Goal: Information Seeking & Learning: Learn about a topic

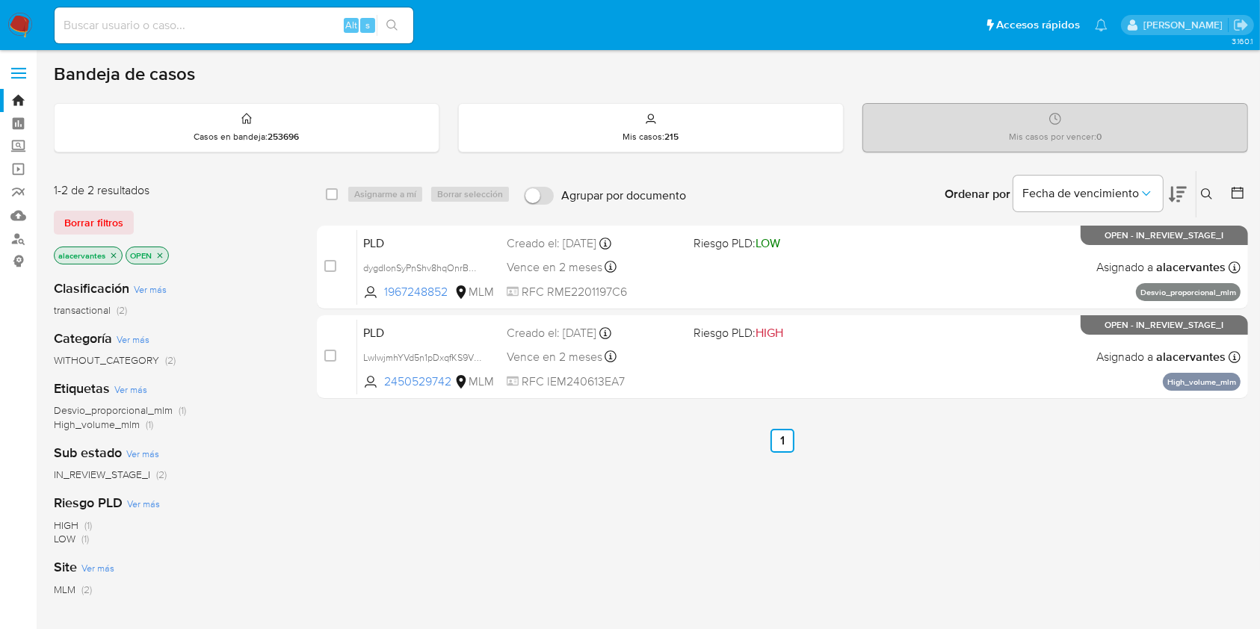
click at [193, 31] on input at bounding box center [234, 25] width 359 height 19
paste input "2490395076"
type input "2490395076"
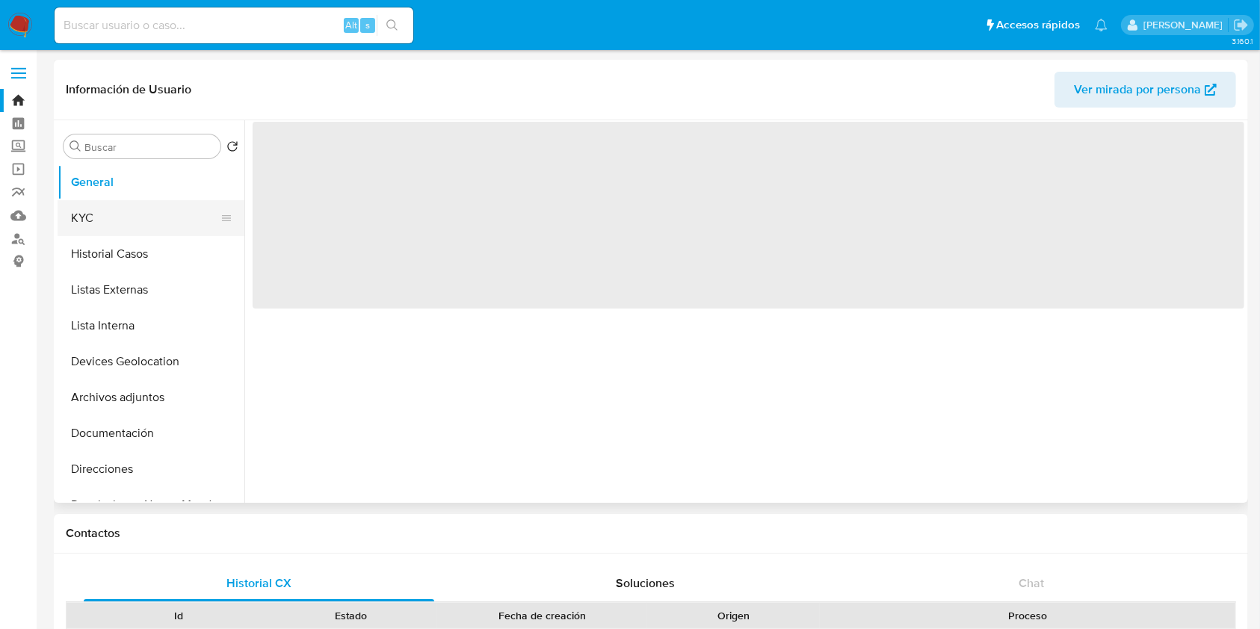
select select "10"
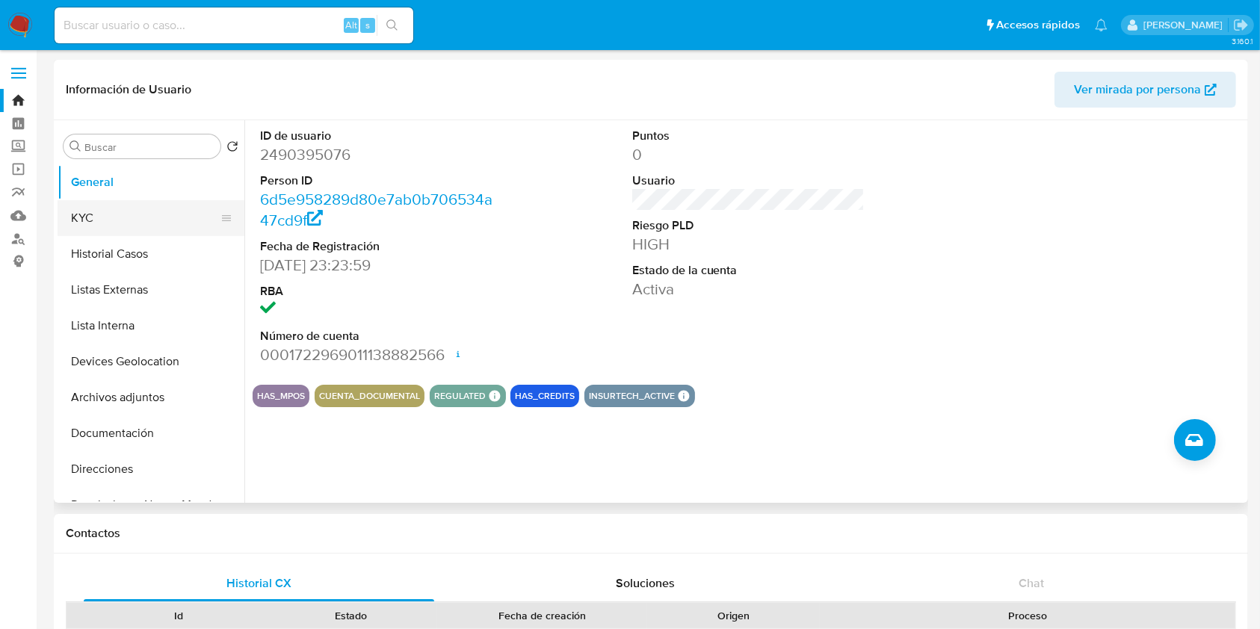
click at [185, 219] on button "KYC" at bounding box center [145, 218] width 175 height 36
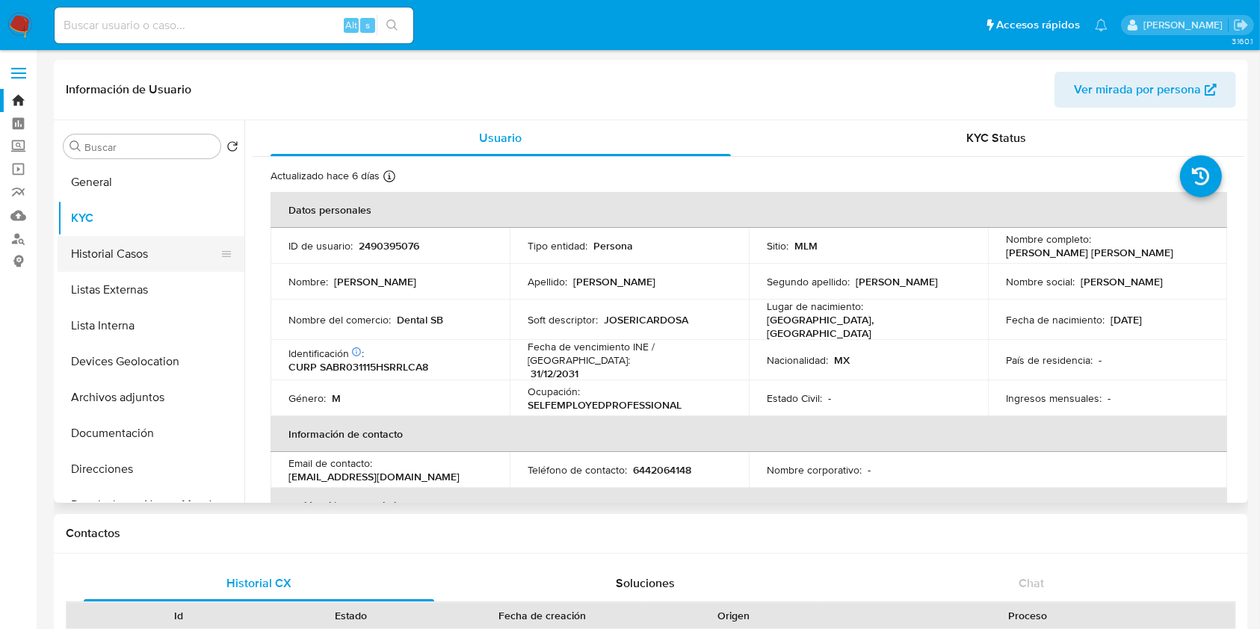
click at [126, 259] on button "Historial Casos" at bounding box center [145, 254] width 175 height 36
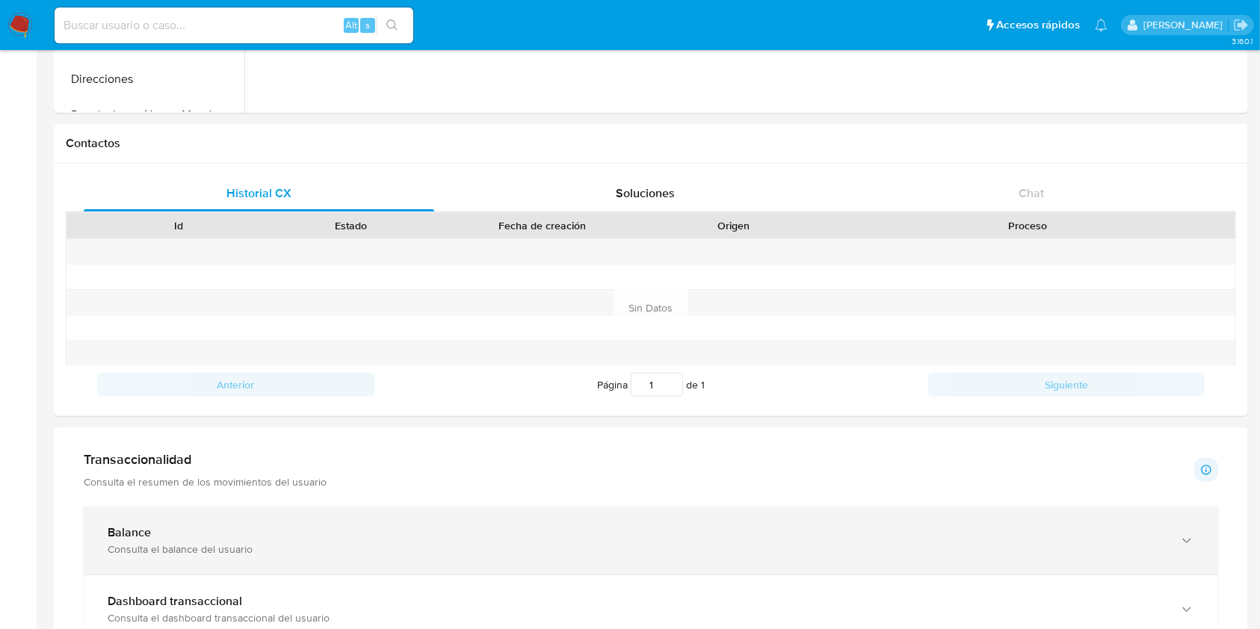
scroll to position [598, 0]
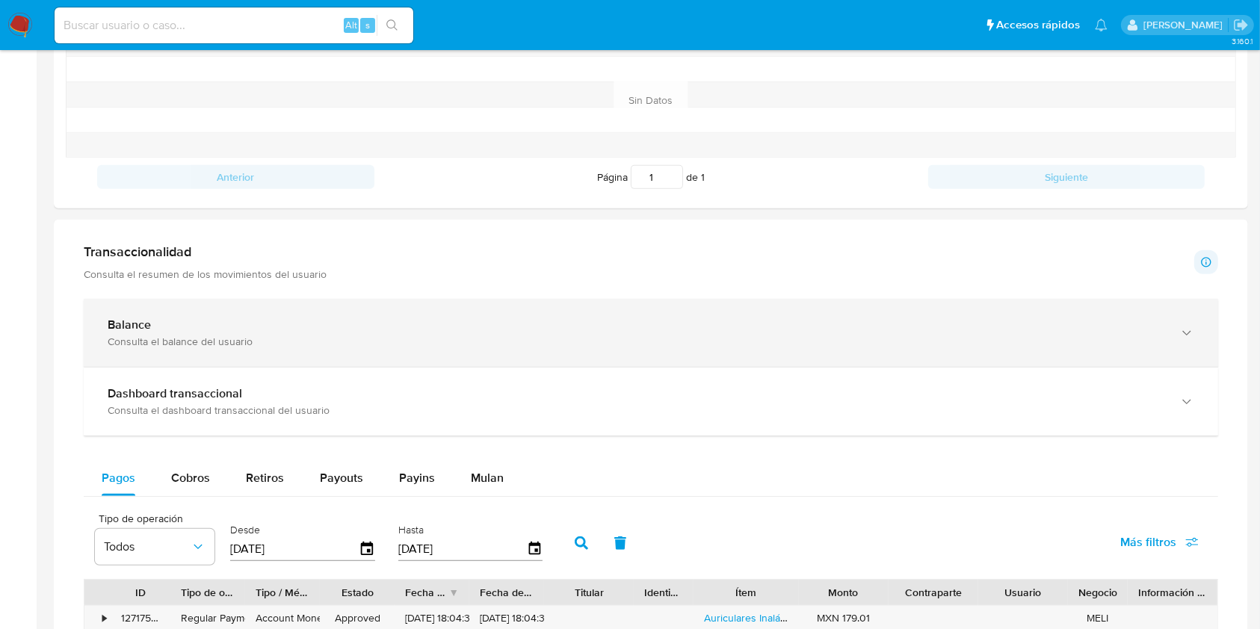
click at [295, 326] on div "Balance" at bounding box center [636, 325] width 1056 height 15
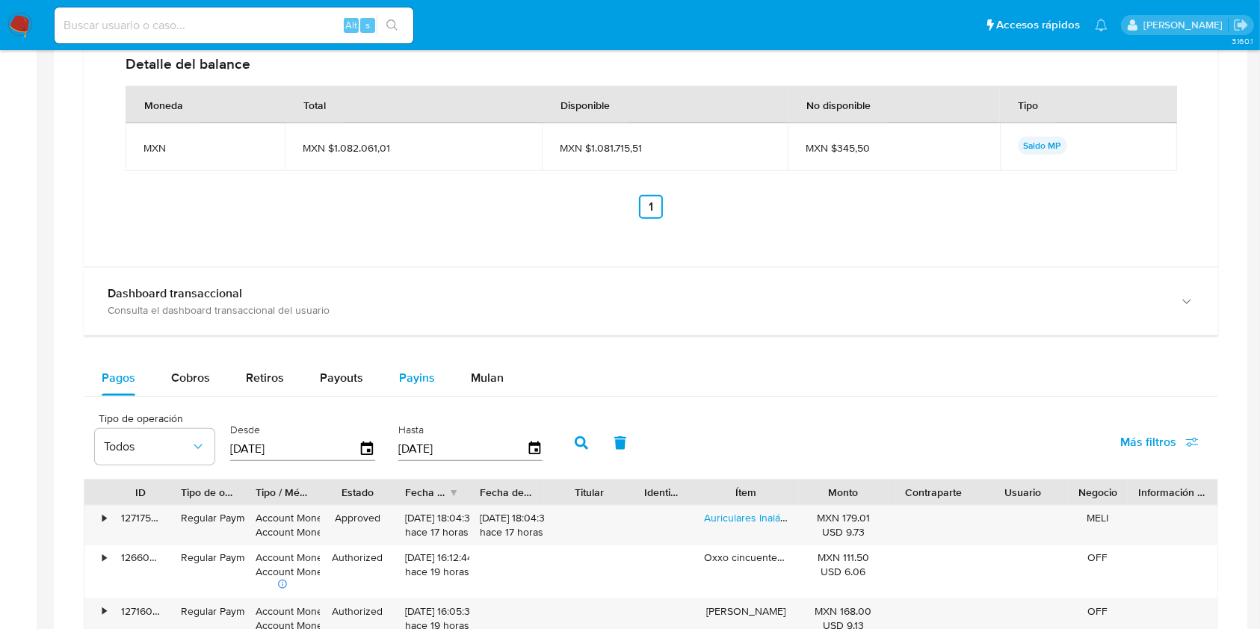
scroll to position [1195, 0]
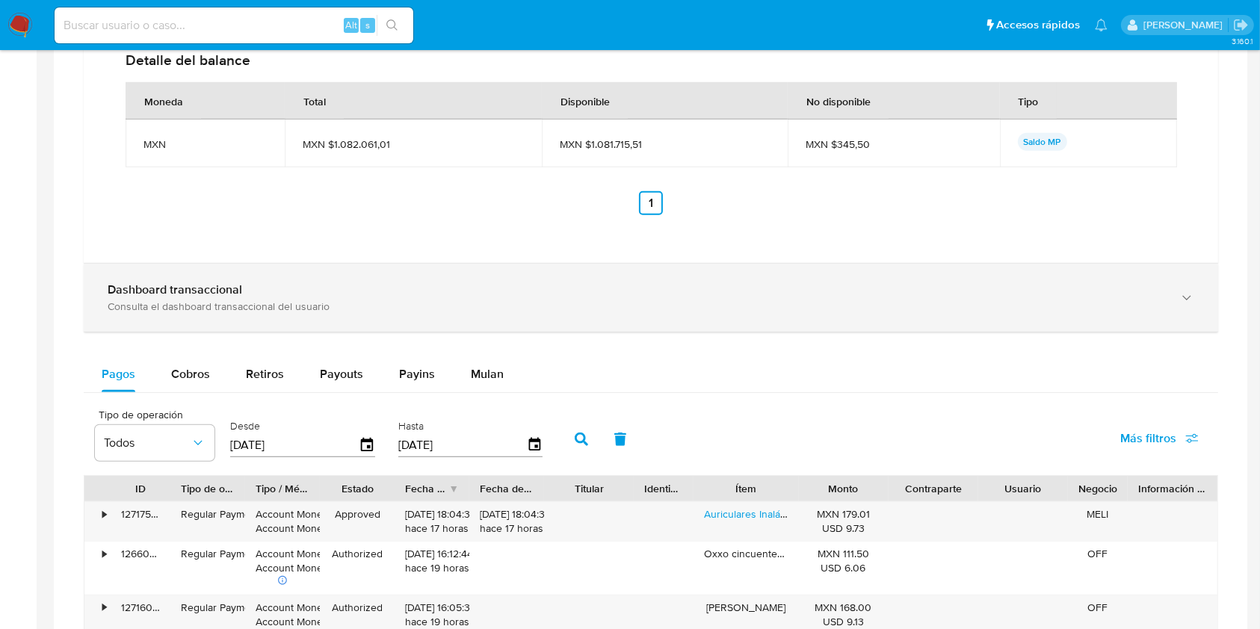
click at [427, 281] on div "Dashboard transaccional Consulta el dashboard transaccional del usuario" at bounding box center [651, 298] width 1134 height 68
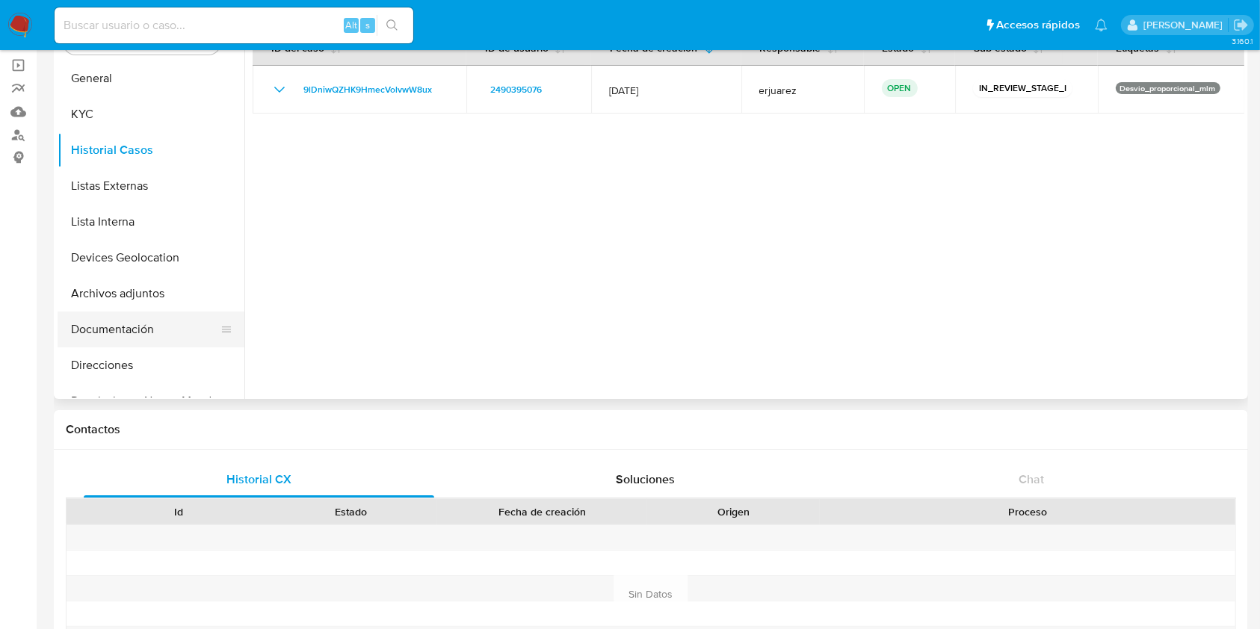
scroll to position [81, 0]
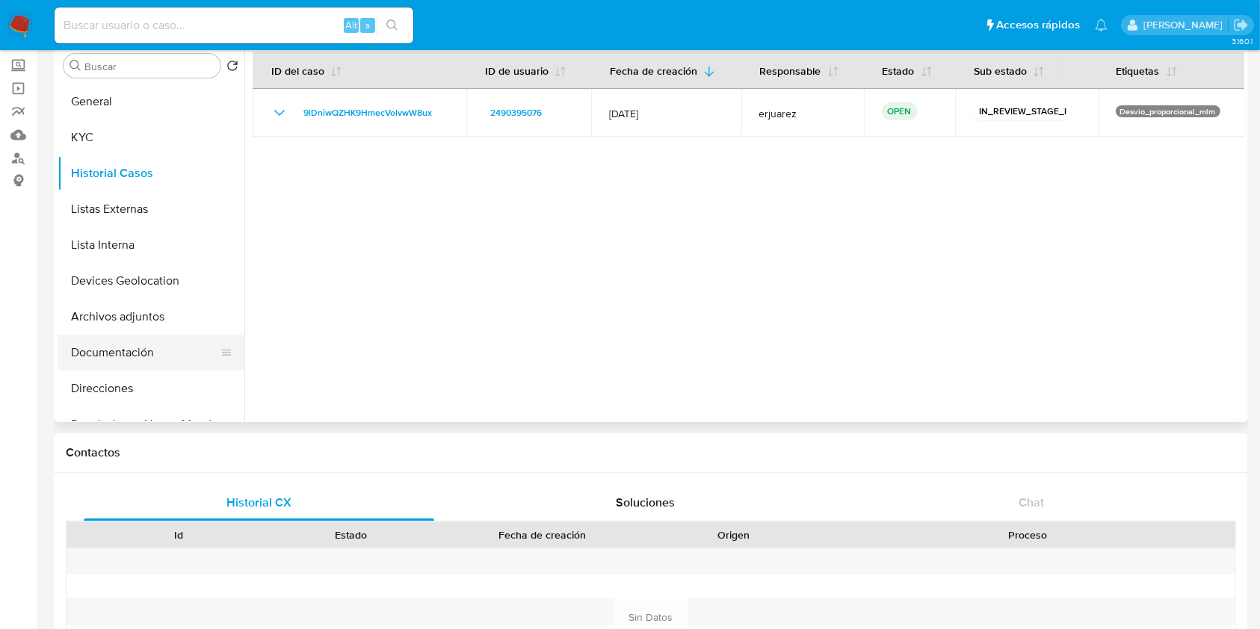
click at [126, 351] on button "Documentación" at bounding box center [145, 353] width 175 height 36
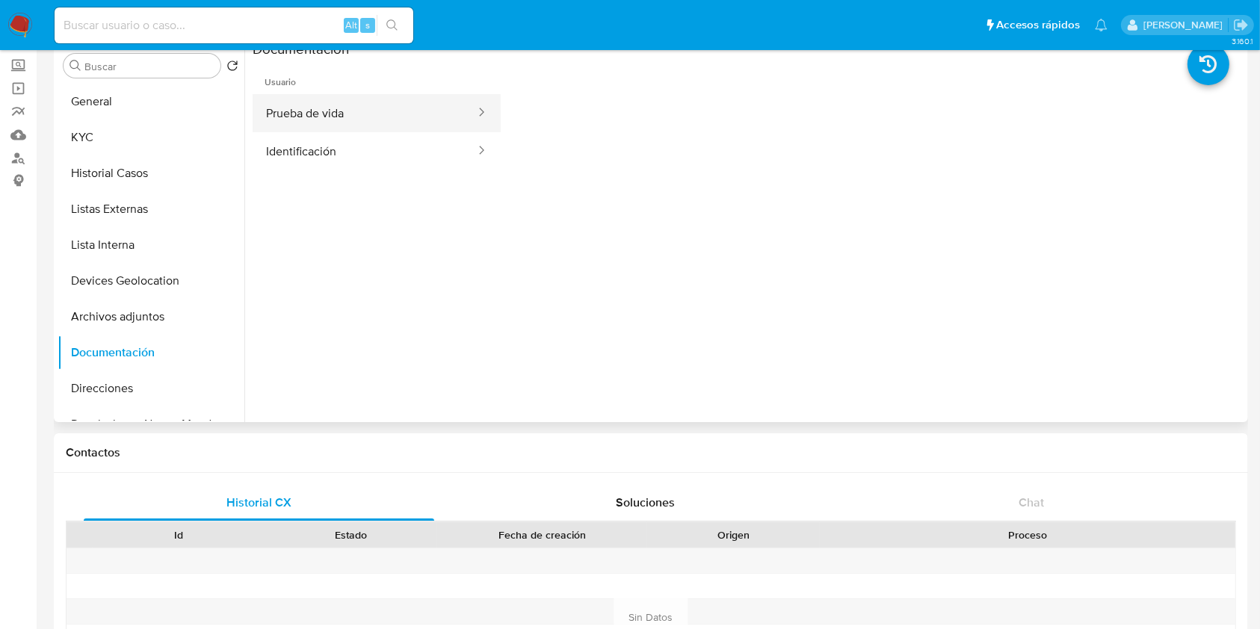
click at [383, 126] on button "Prueba de vida" at bounding box center [365, 113] width 224 height 38
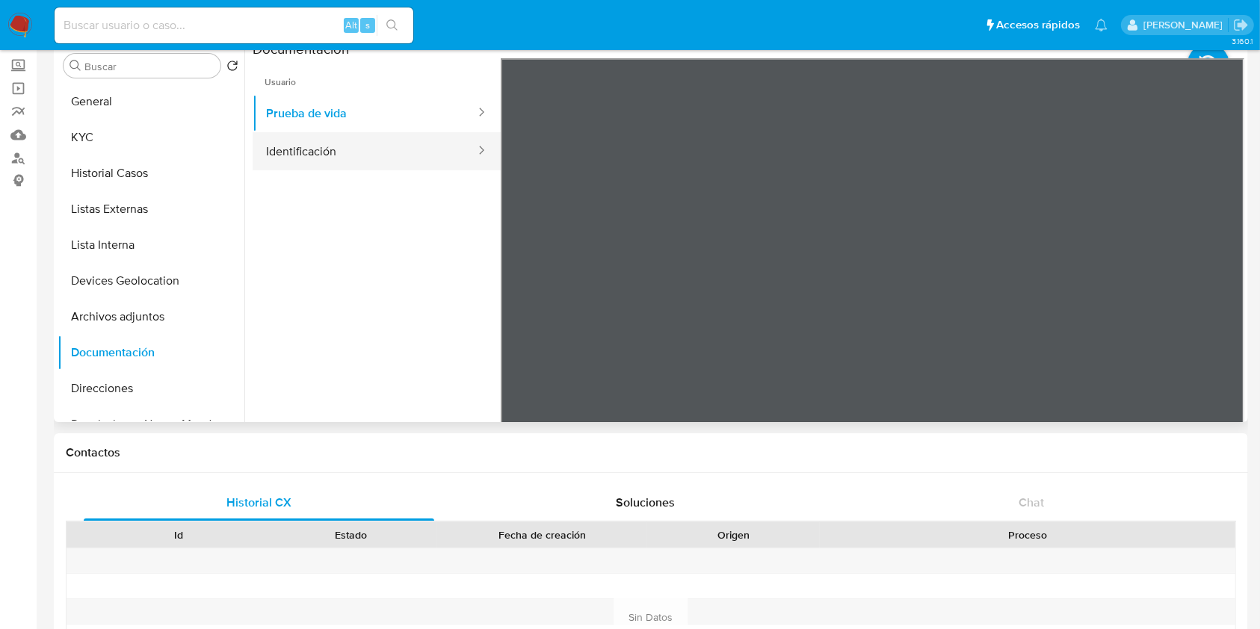
click at [353, 146] on button "Identificación" at bounding box center [365, 151] width 224 height 38
click at [365, 140] on button "Identificación" at bounding box center [365, 151] width 224 height 38
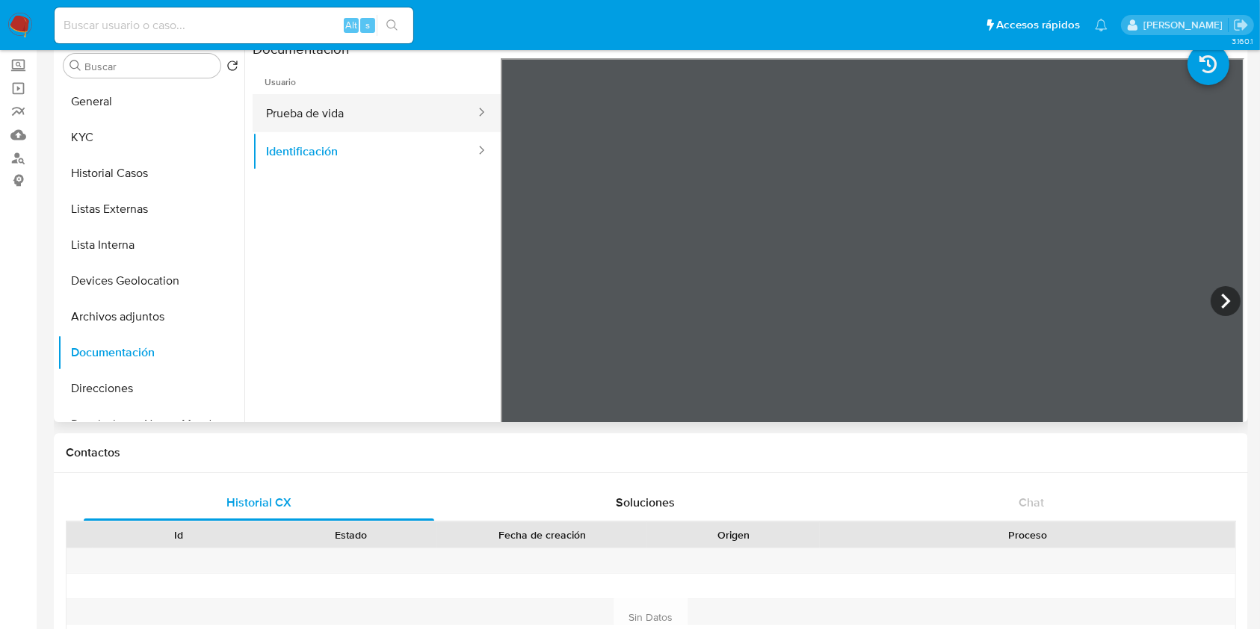
click at [338, 108] on button "Prueba de vida" at bounding box center [365, 113] width 224 height 38
click at [16, 26] on img at bounding box center [19, 25] width 25 height 25
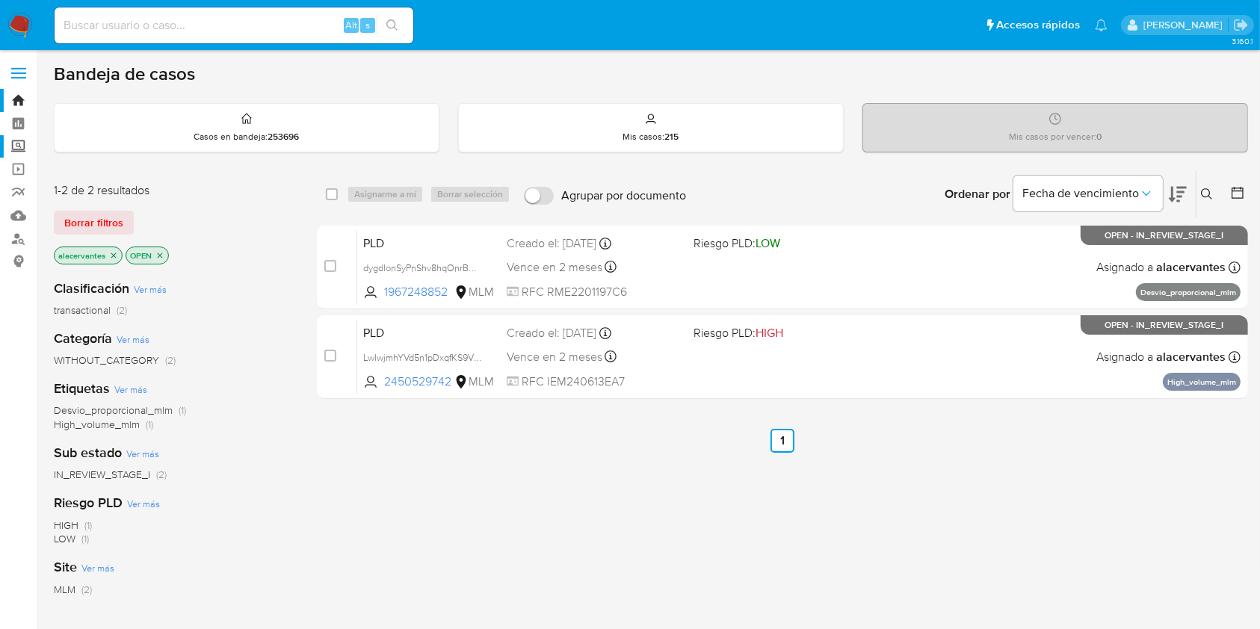
click at [21, 141] on label "Screening" at bounding box center [89, 146] width 178 height 23
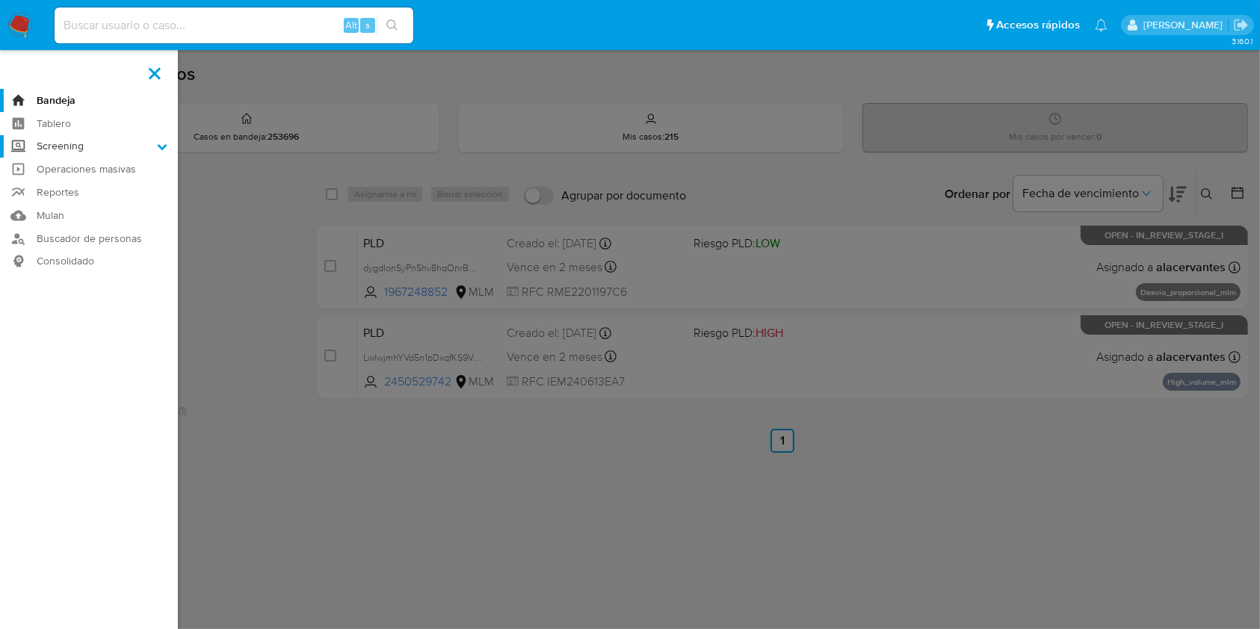
click at [0, 0] on input "Screening" at bounding box center [0, 0] width 0 height 0
click at [76, 205] on link "Herramientas" at bounding box center [89, 205] width 178 height 19
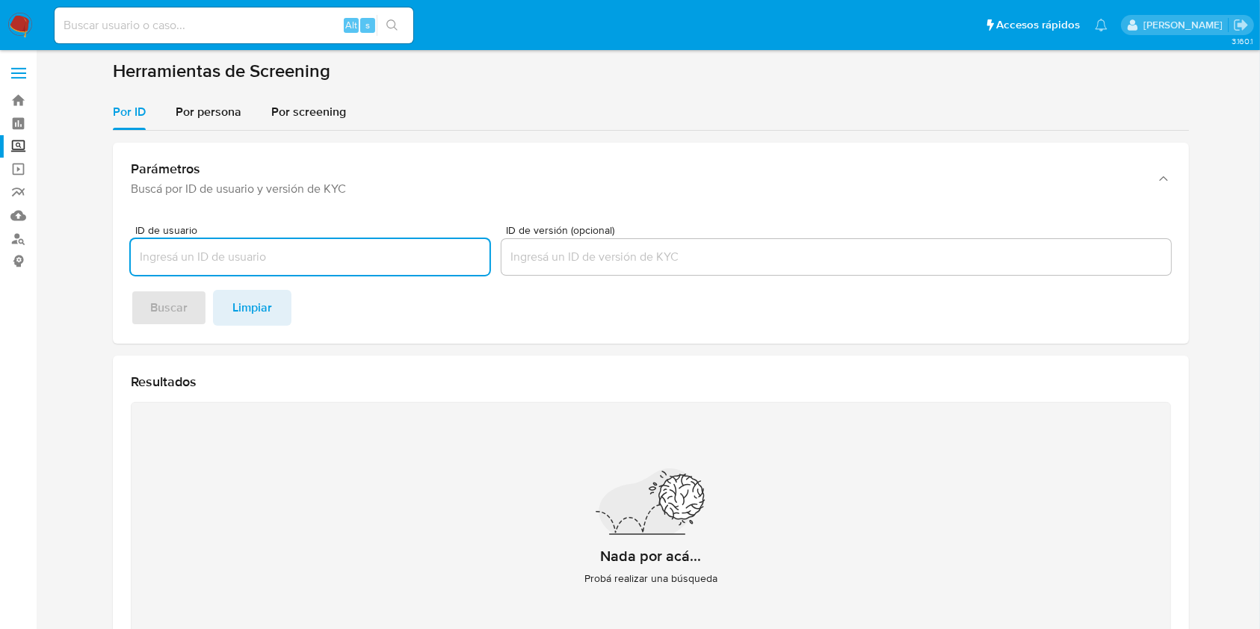
click at [224, 132] on div "Parámetros Buscá por ID de usuario y versión de KYC ID de usuario ID de versión…" at bounding box center [651, 412] width 1076 height 563
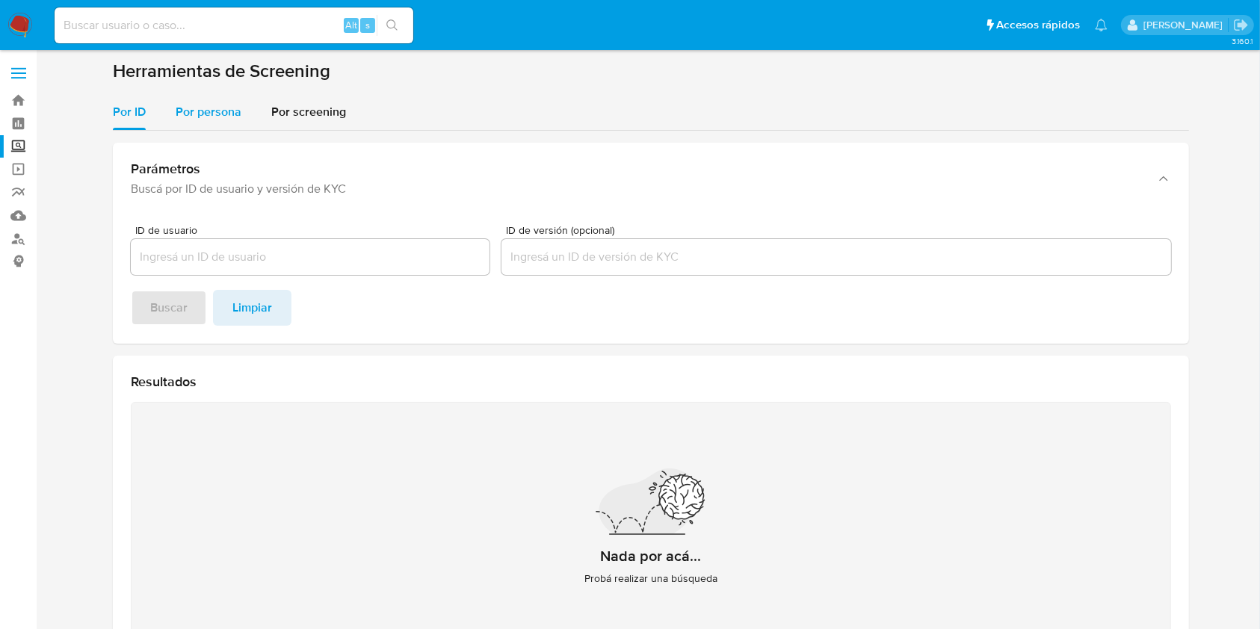
click at [223, 127] on div "Por persona" at bounding box center [209, 112] width 66 height 36
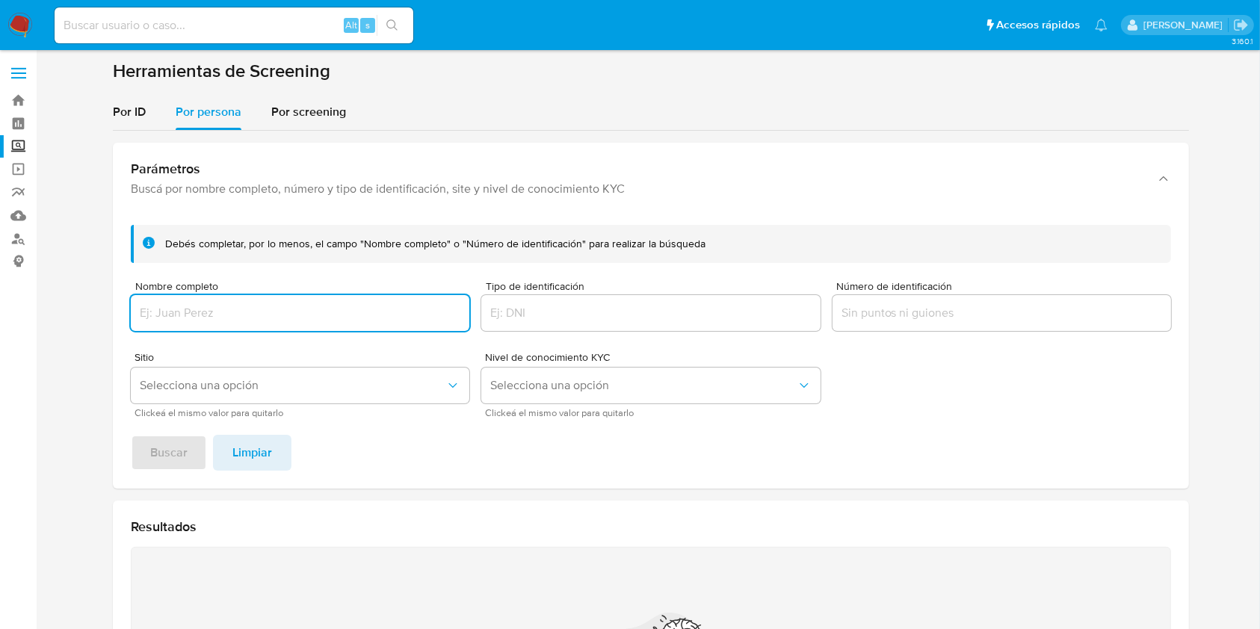
click at [342, 329] on div at bounding box center [300, 313] width 338 height 36
click at [337, 308] on input "Nombre completo" at bounding box center [300, 312] width 338 height 19
click at [196, 450] on button "Buscar" at bounding box center [169, 453] width 76 height 36
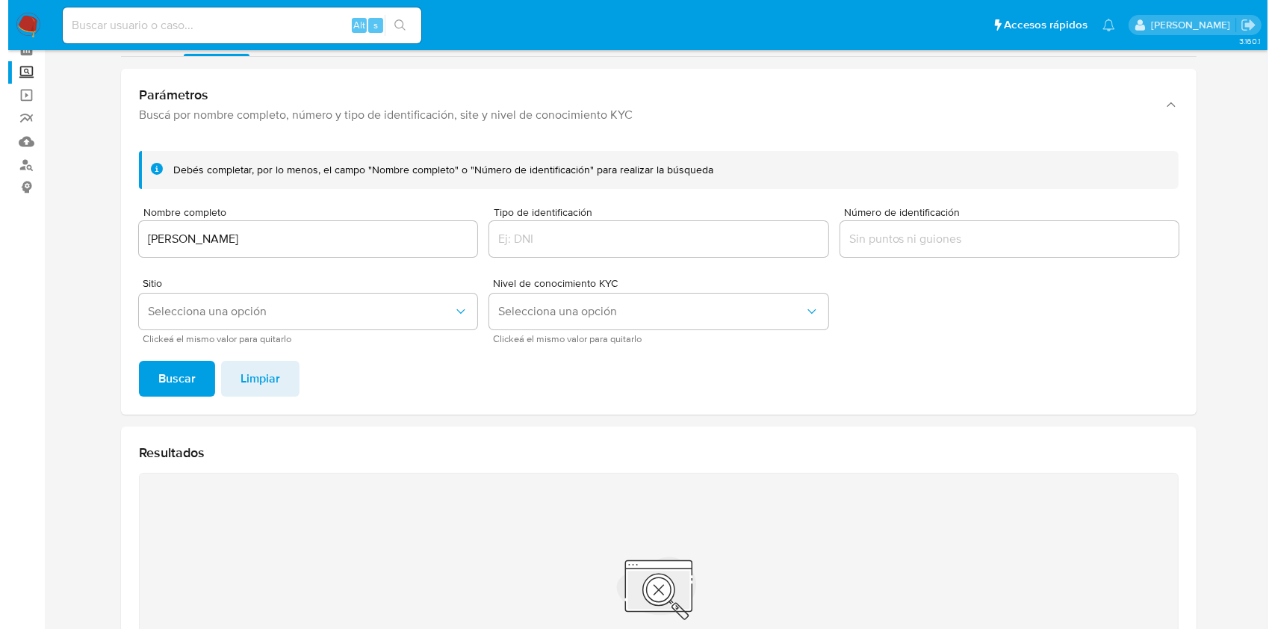
scroll to position [73, 0]
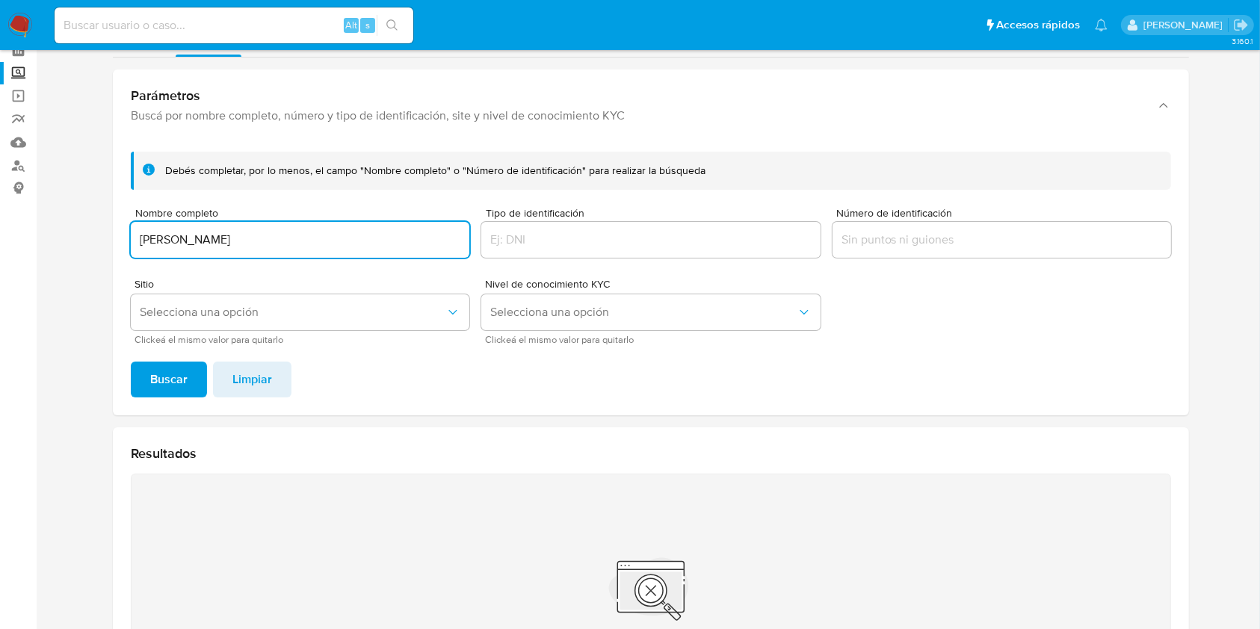
click at [306, 232] on input "ROGELIO BEJARANO GONZALEZ" at bounding box center [300, 239] width 338 height 19
click at [324, 308] on span "Selecciona una opción" at bounding box center [293, 312] width 306 height 15
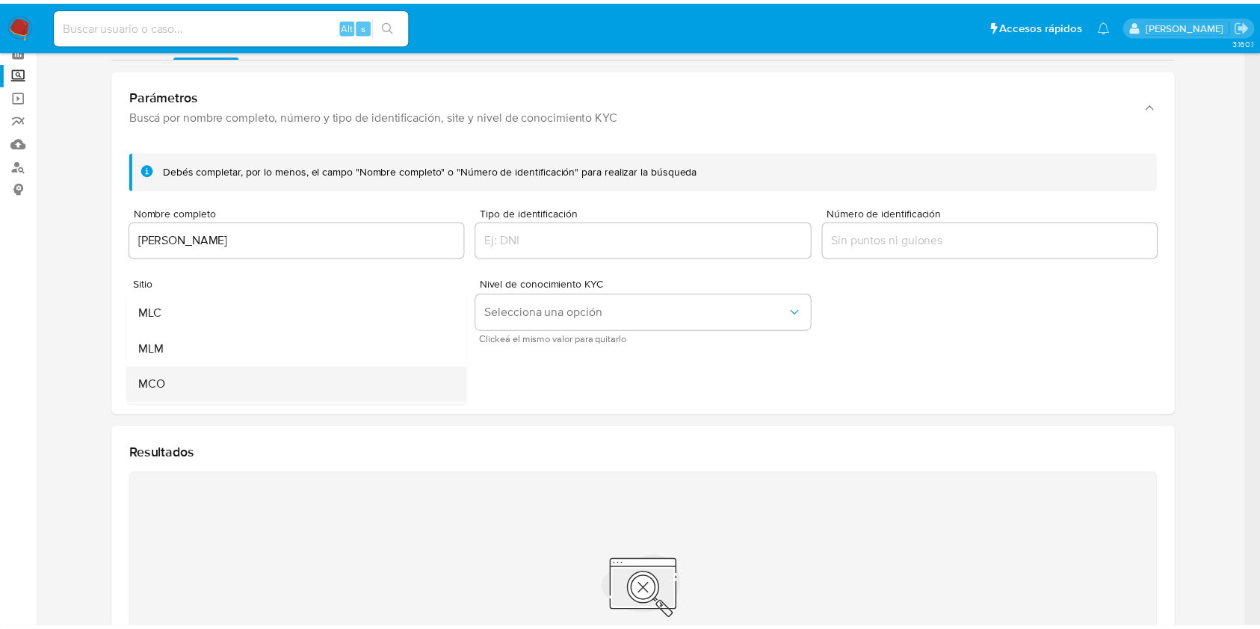
scroll to position [99, 0]
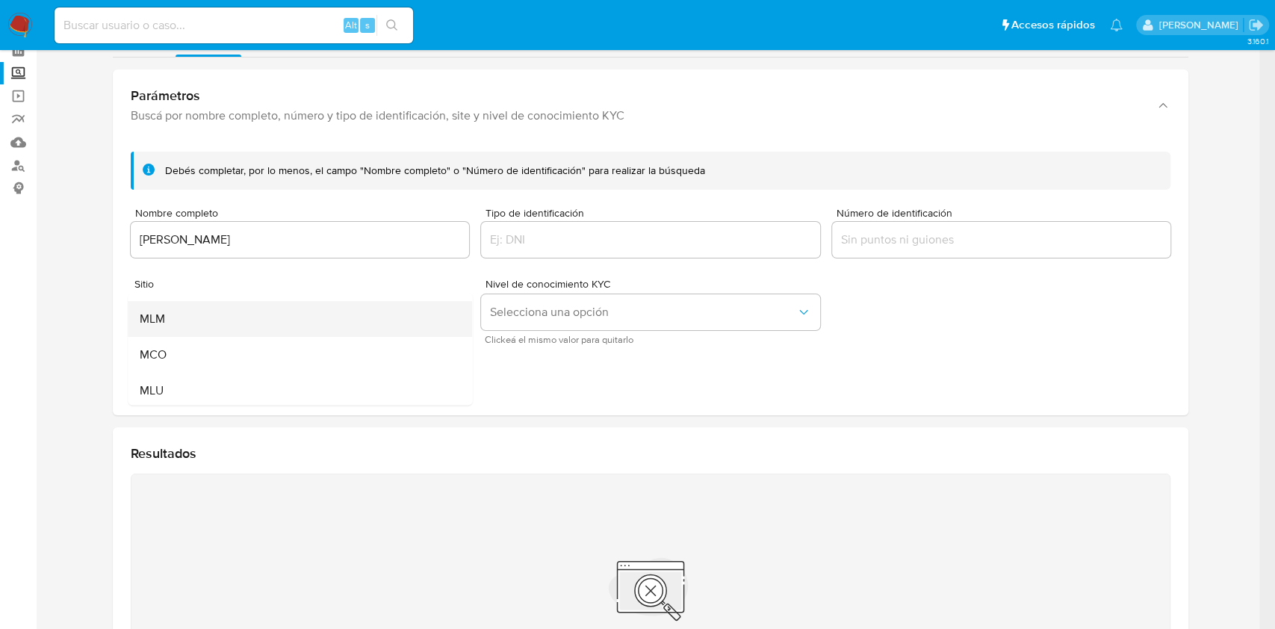
click at [233, 327] on div "MLM" at bounding box center [296, 319] width 312 height 36
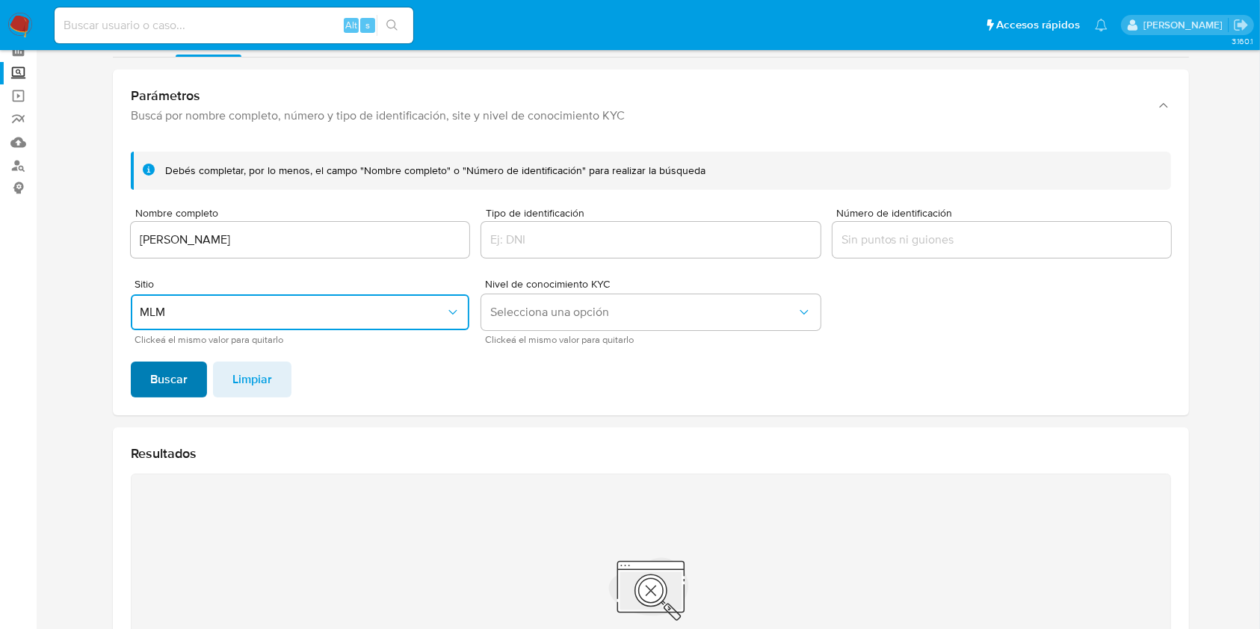
click at [174, 374] on span "Buscar" at bounding box center [168, 379] width 37 height 33
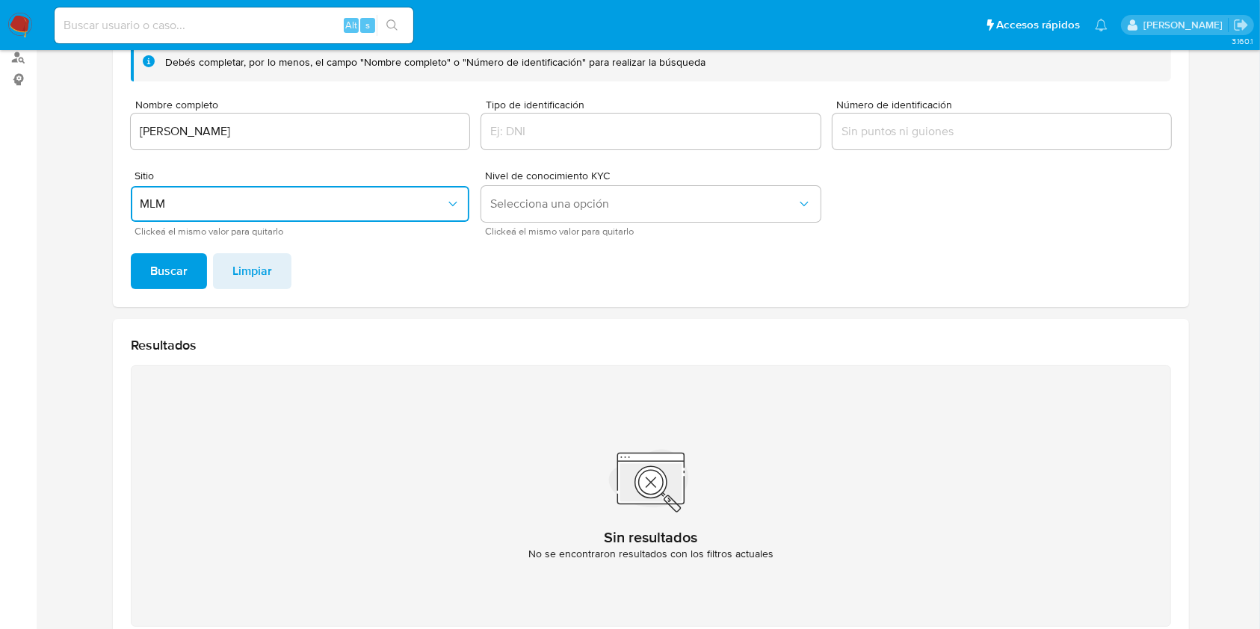
scroll to position [73, 0]
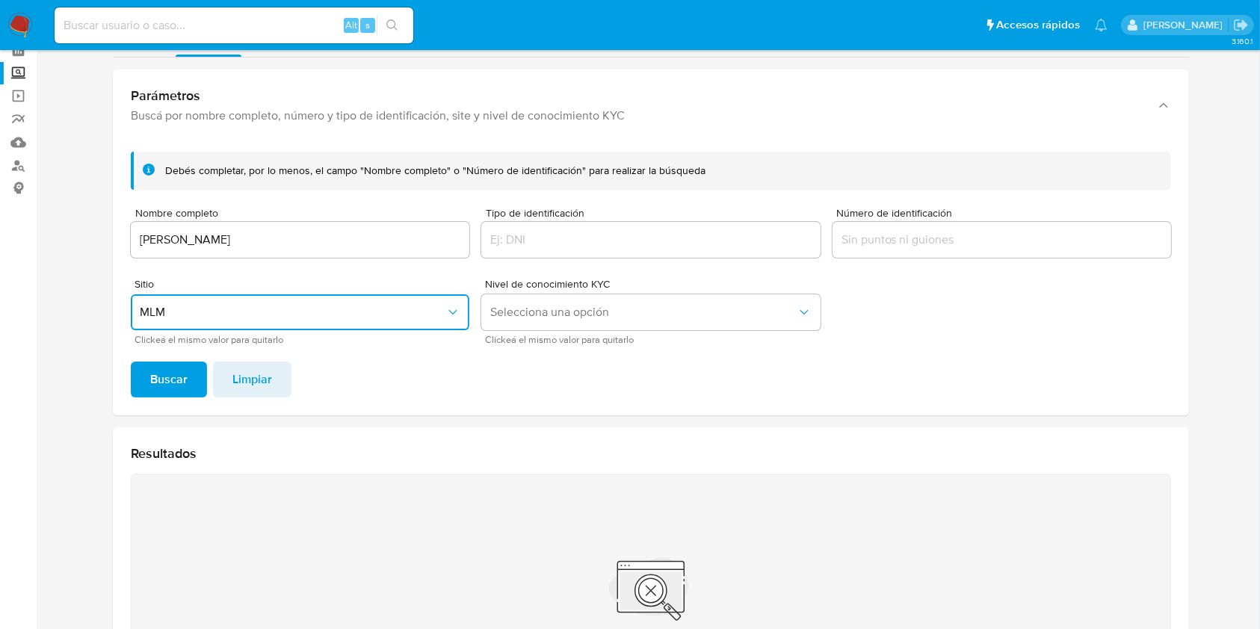
click at [302, 230] on input "ROGELIO BEJARANO GONZALEZ" at bounding box center [300, 239] width 338 height 19
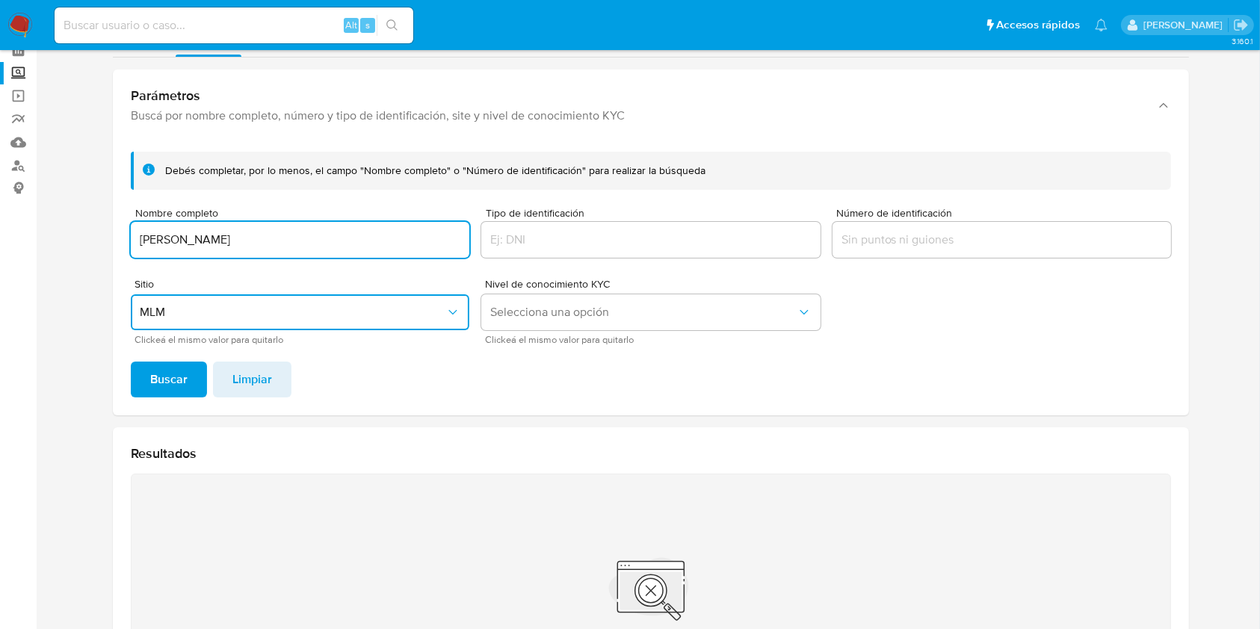
click at [302, 232] on input "ROGELIO BEJARANO GONZALEZ" at bounding box center [300, 239] width 338 height 19
click at [304, 233] on input "ROGELIO BEJARANO GONZALEZ" at bounding box center [300, 239] width 338 height 19
click at [308, 236] on input "ROGELIO BEJARANO GONZALEZ" at bounding box center [300, 239] width 338 height 19
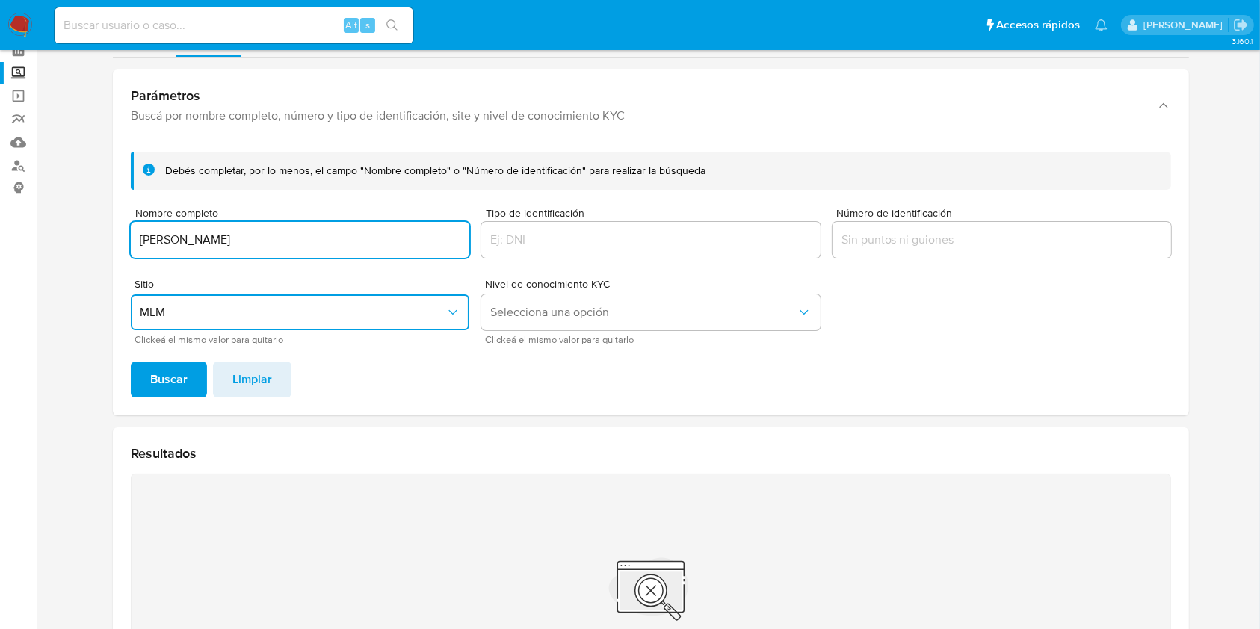
click at [308, 236] on input "ROGELIO BEJARANO GONZALEZ" at bounding box center [300, 239] width 338 height 19
click at [131, 362] on button "Buscar" at bounding box center [169, 380] width 76 height 36
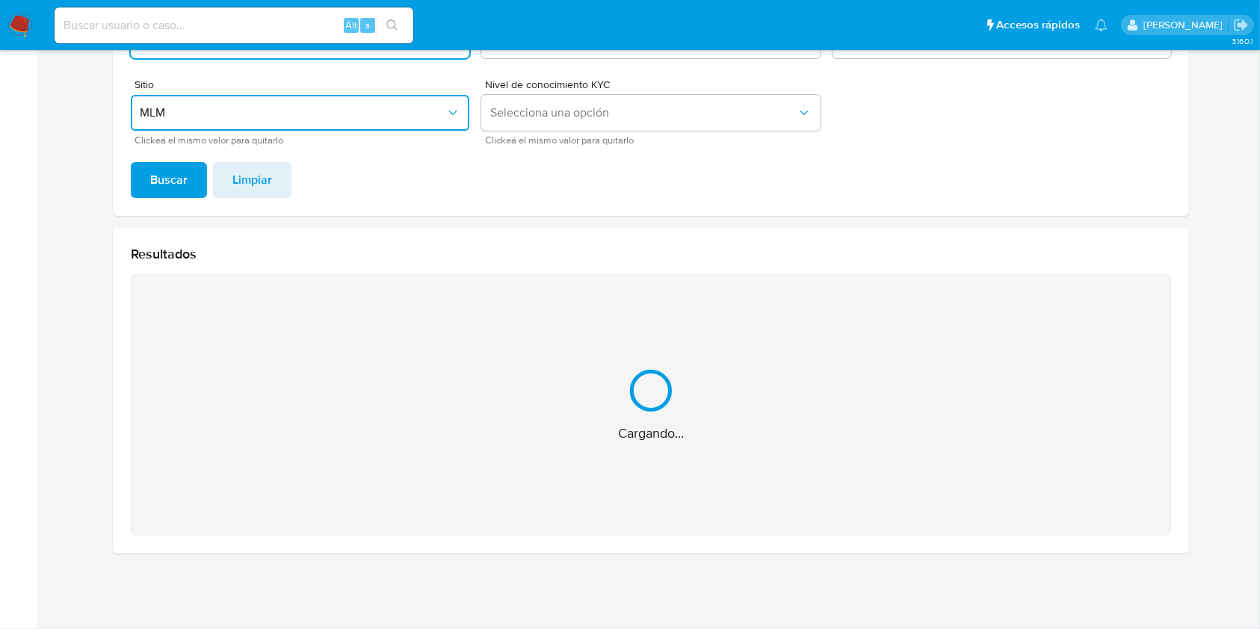
scroll to position [35, 0]
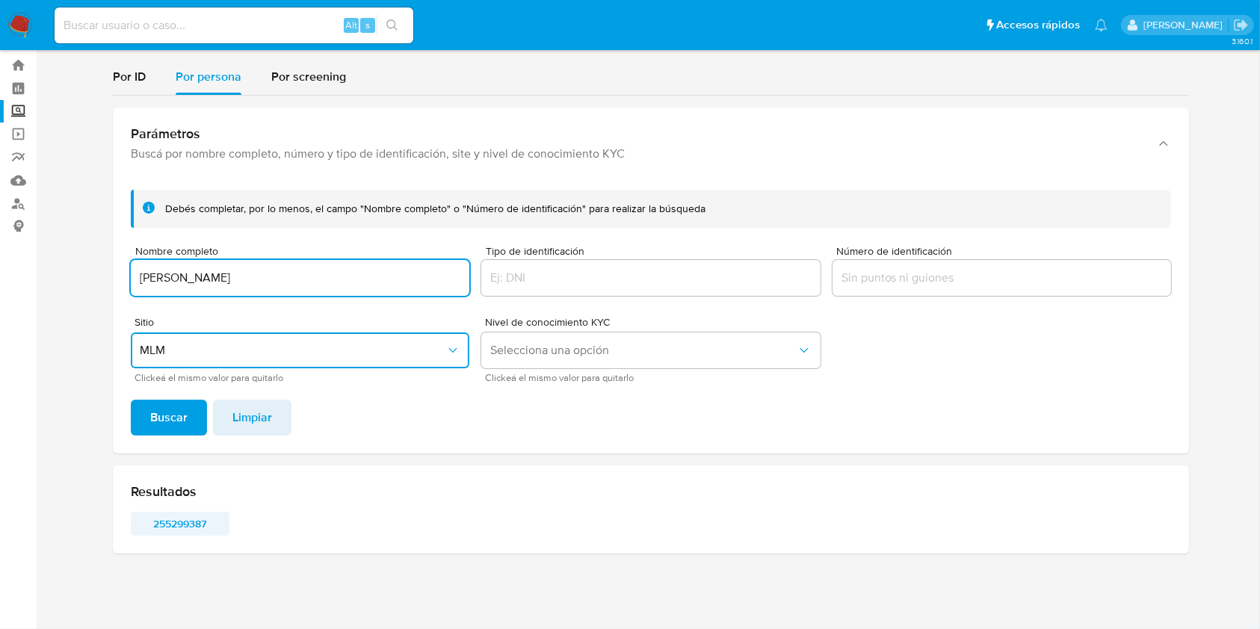
click at [194, 523] on span "255299387" at bounding box center [180, 523] width 78 height 21
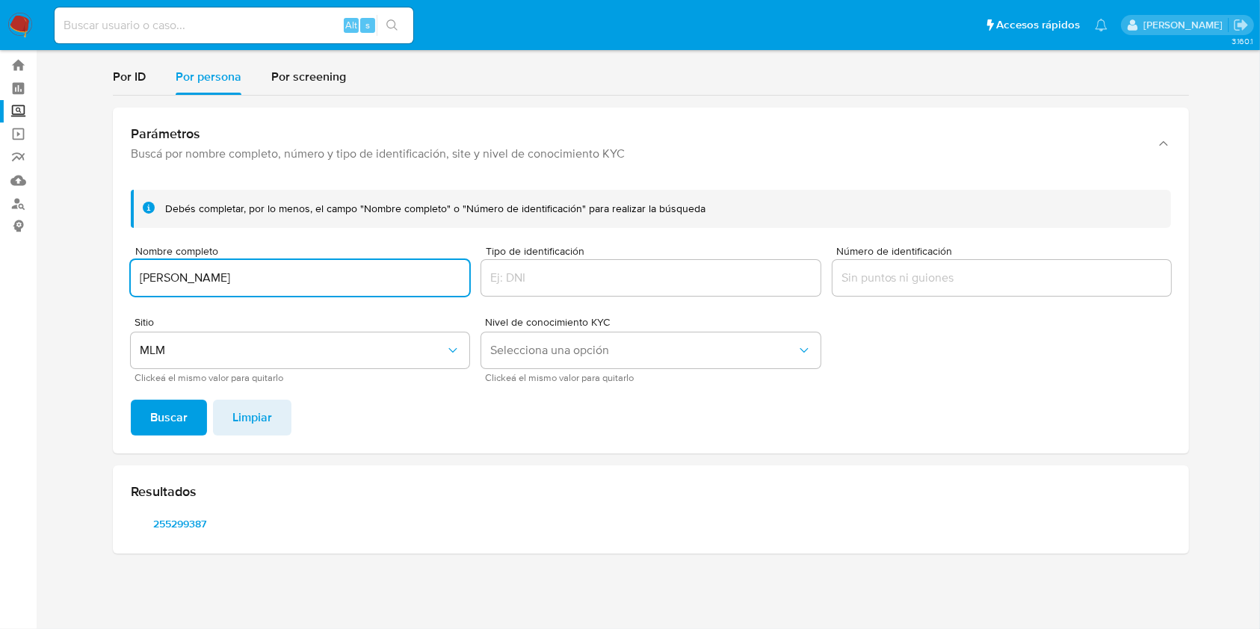
click at [350, 268] on input "OTLI ROGELIO BEJARANO ESPINOSA" at bounding box center [300, 277] width 338 height 19
type input "SINUHE ABEL BEJARANO ESPINOSA"
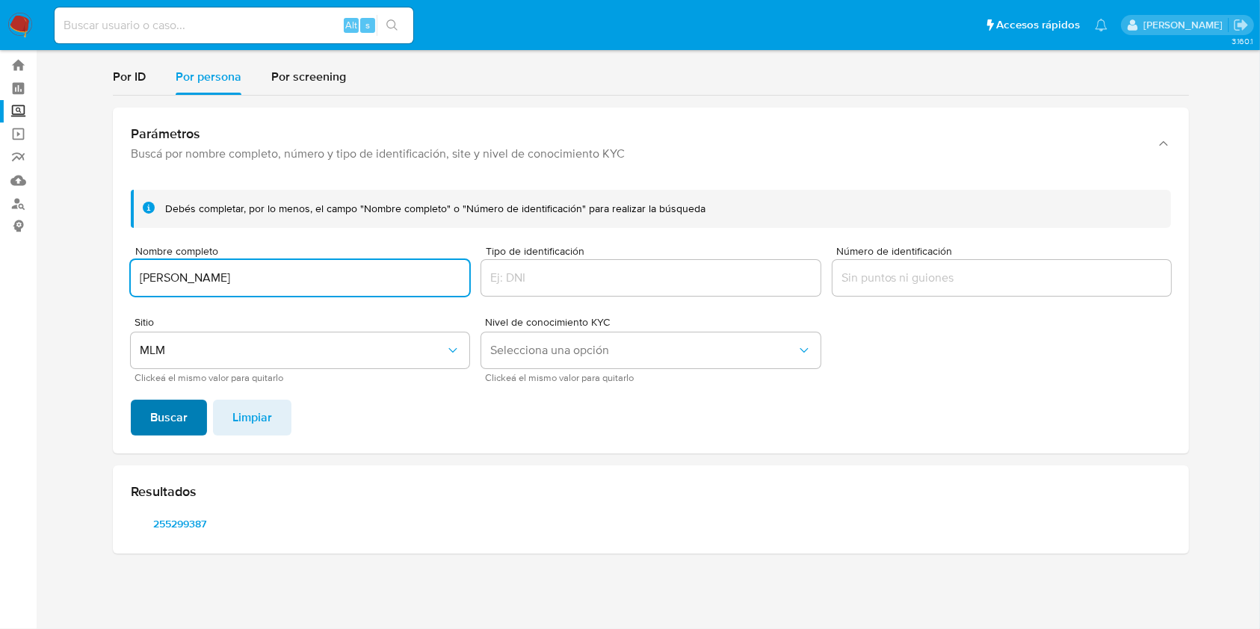
click at [179, 415] on span "Buscar" at bounding box center [168, 417] width 37 height 33
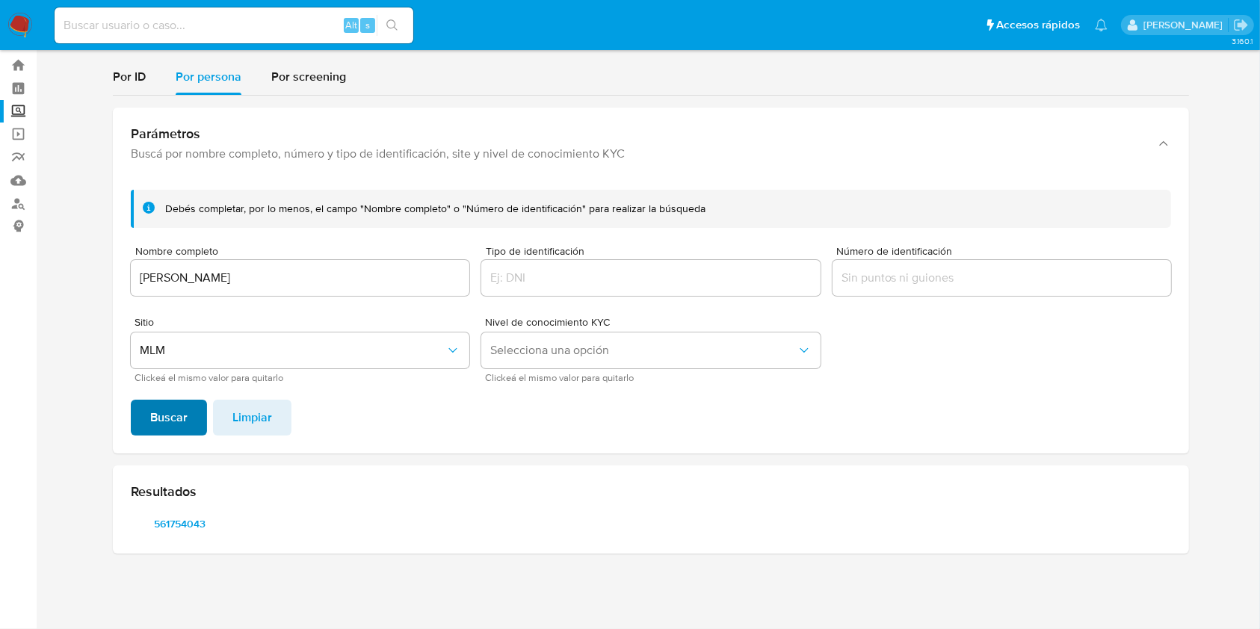
click at [179, 434] on span "Buscar" at bounding box center [168, 417] width 37 height 33
click at [176, 518] on span "561754043" at bounding box center [180, 523] width 78 height 21
click at [12, 19] on img at bounding box center [19, 25] width 25 height 25
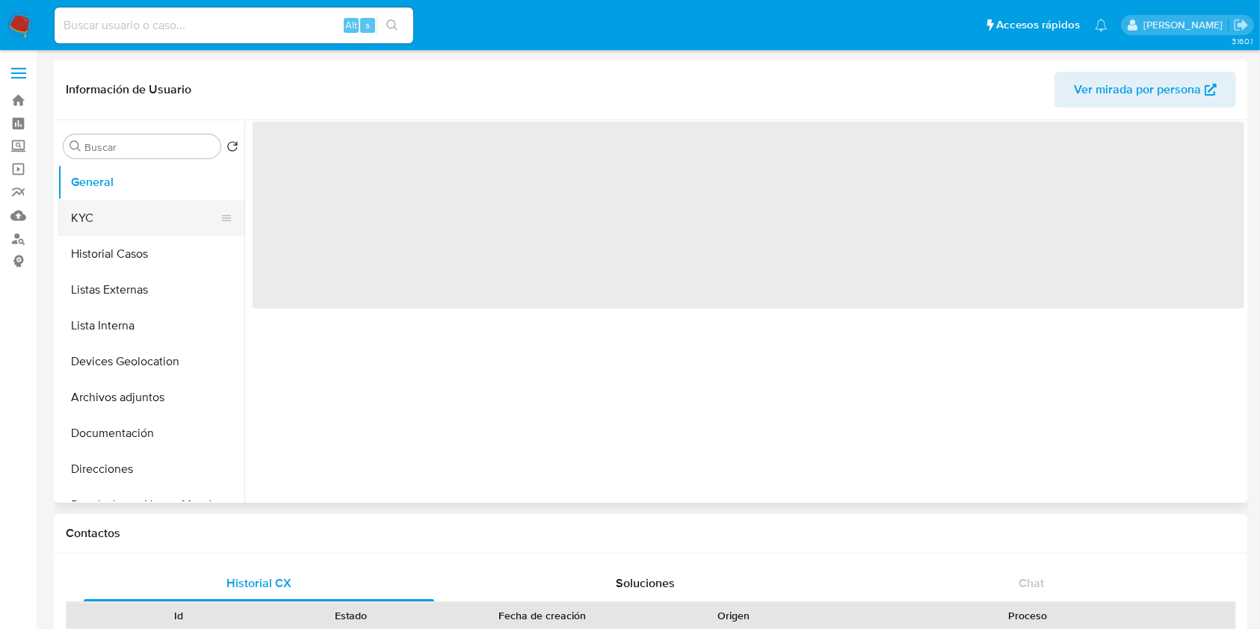
select select "10"
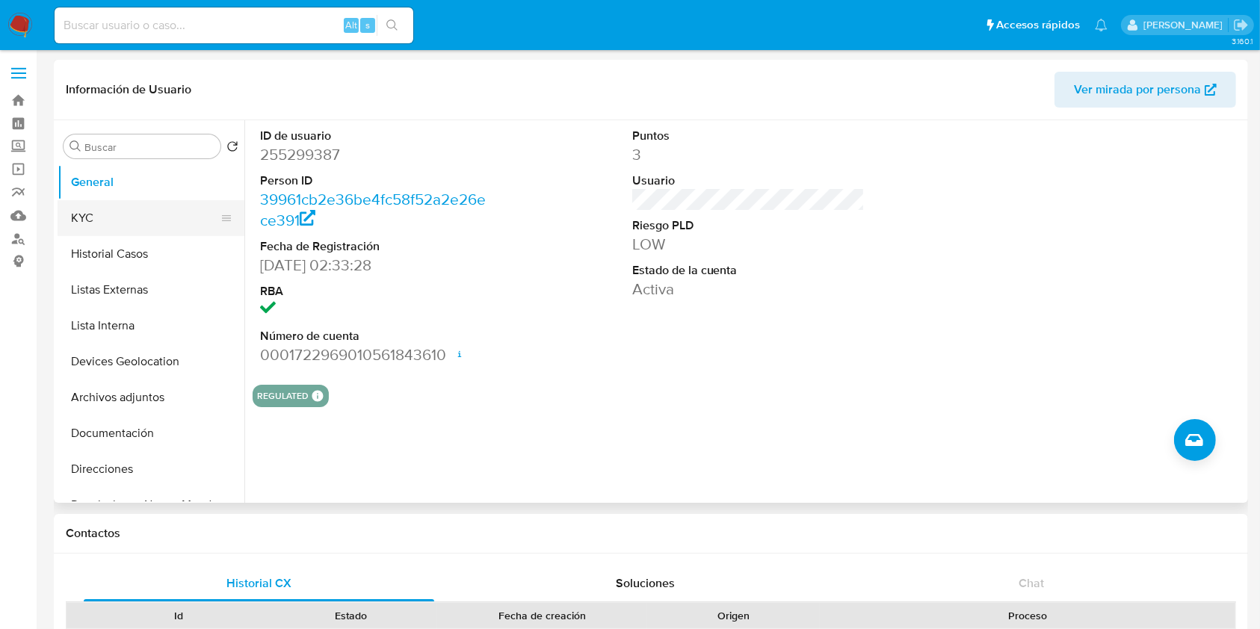
click at [151, 217] on button "KYC" at bounding box center [145, 218] width 175 height 36
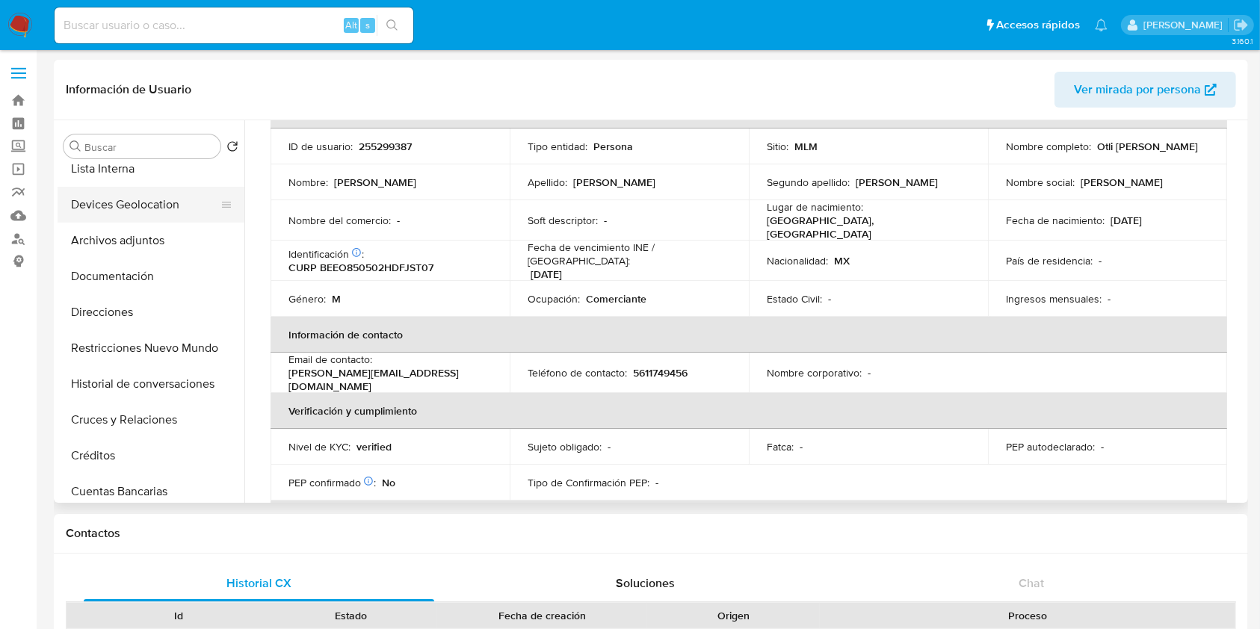
scroll to position [199, 0]
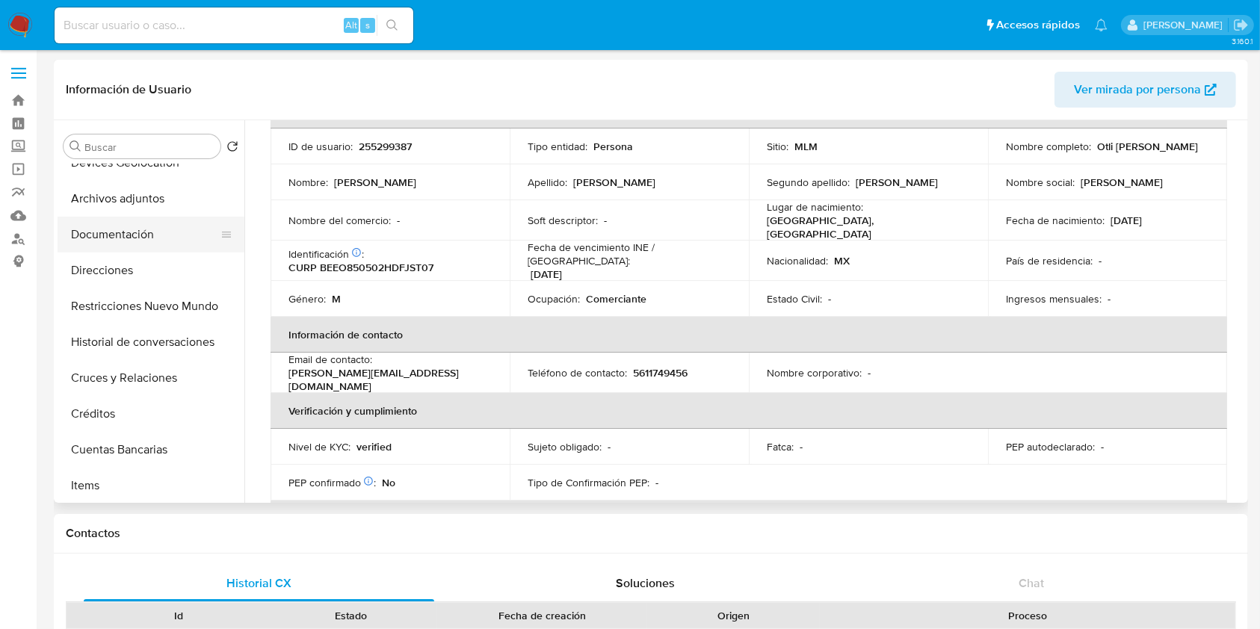
click at [146, 239] on button "Documentación" at bounding box center [145, 235] width 175 height 36
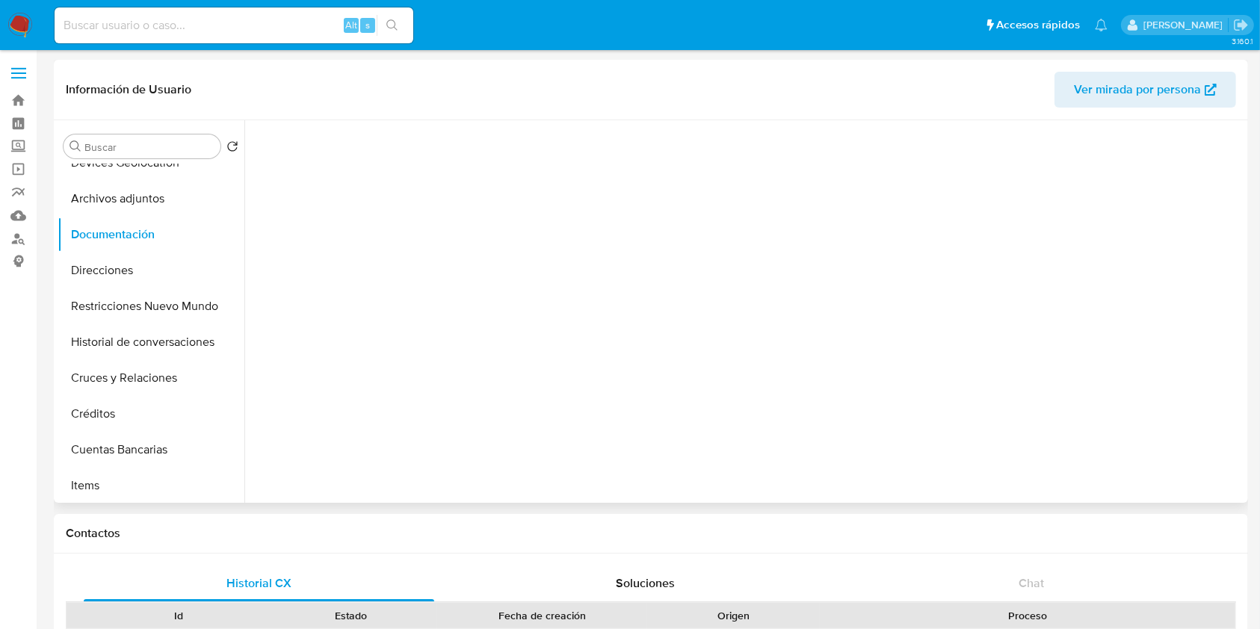
scroll to position [0, 0]
click at [356, 162] on span "Usuario" at bounding box center [377, 157] width 248 height 36
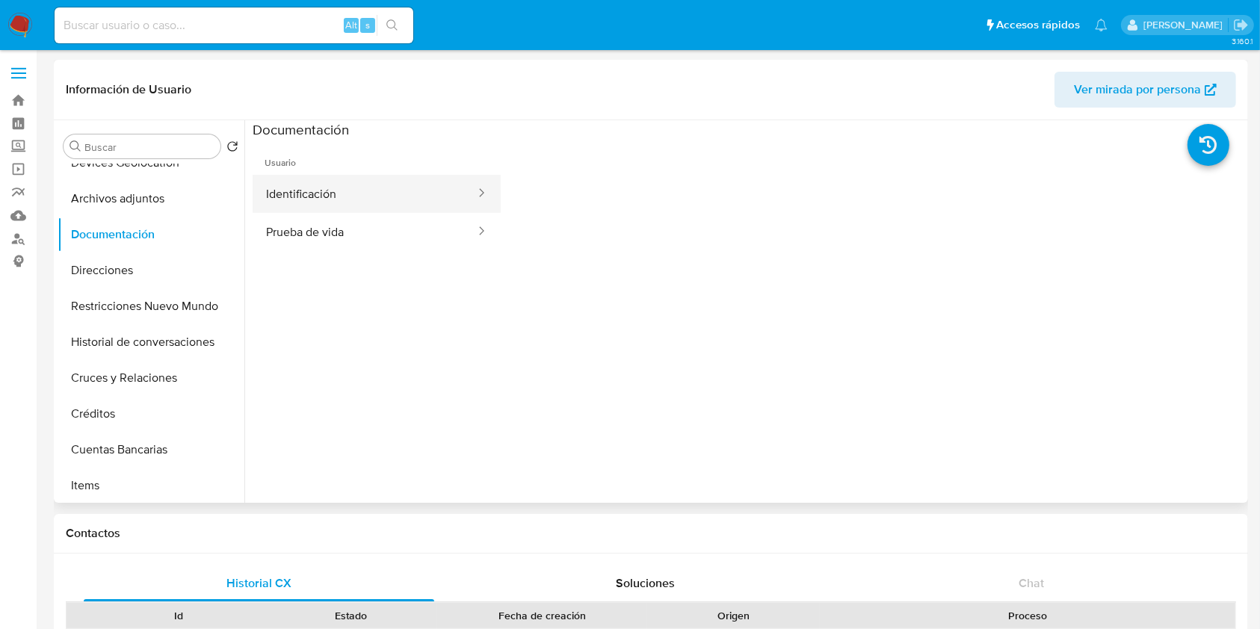
click at [359, 175] on button "Identificación" at bounding box center [365, 194] width 224 height 38
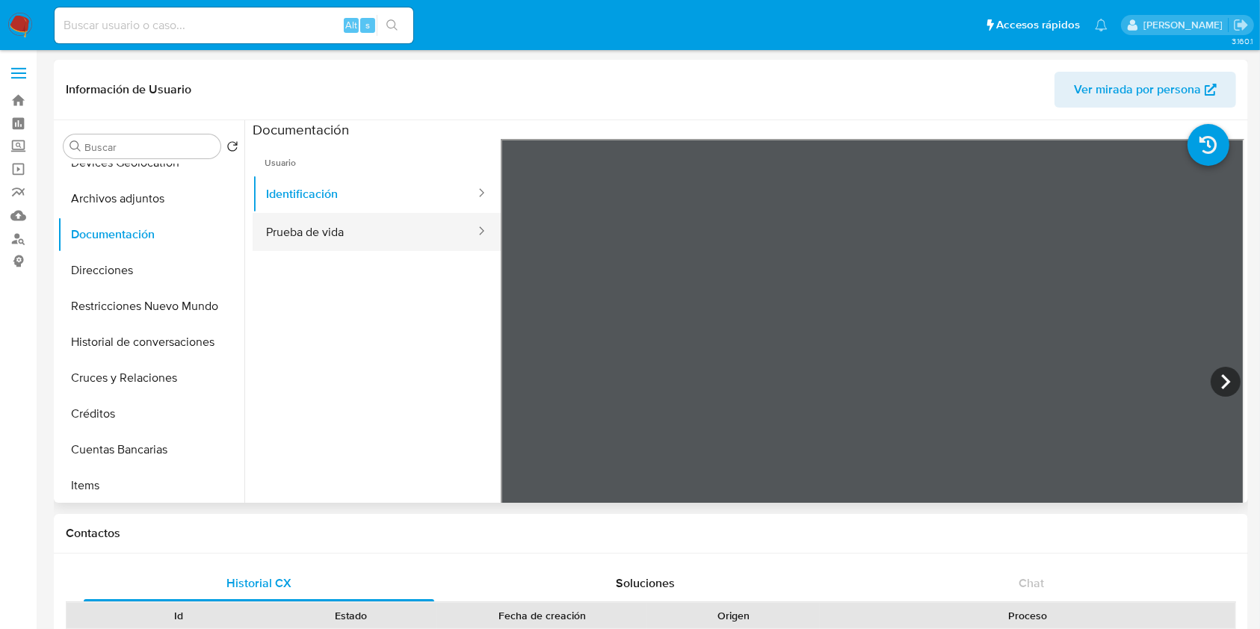
click at [424, 240] on button "Prueba de vida" at bounding box center [365, 232] width 224 height 38
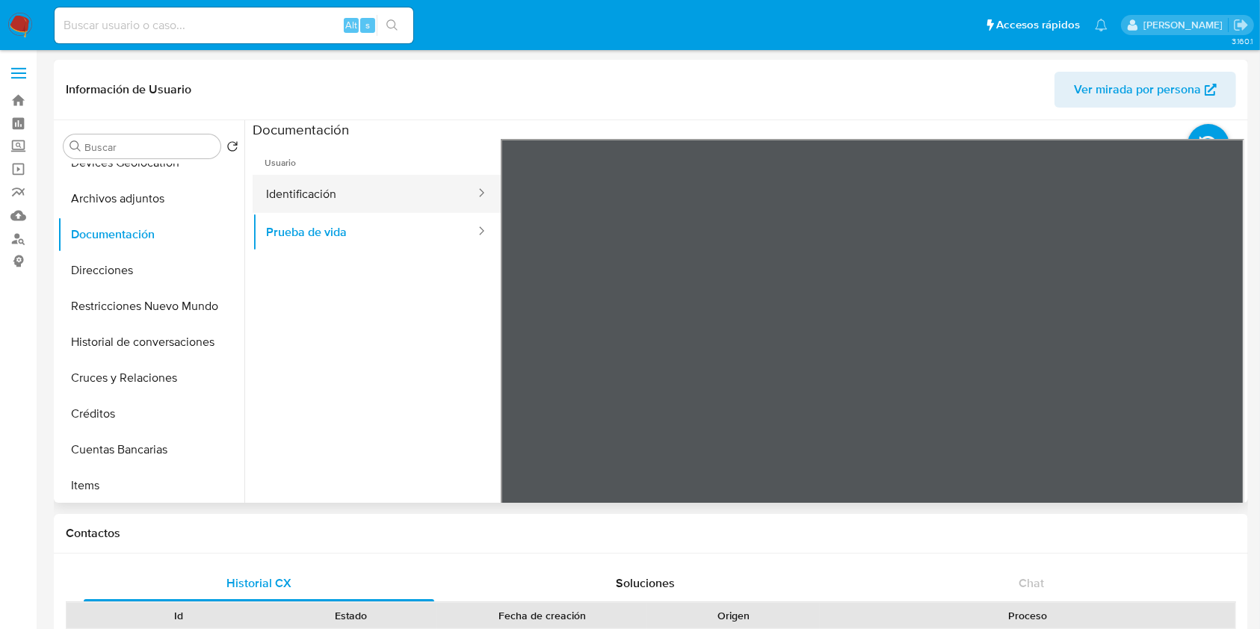
click at [368, 202] on button "Identificación" at bounding box center [365, 194] width 224 height 38
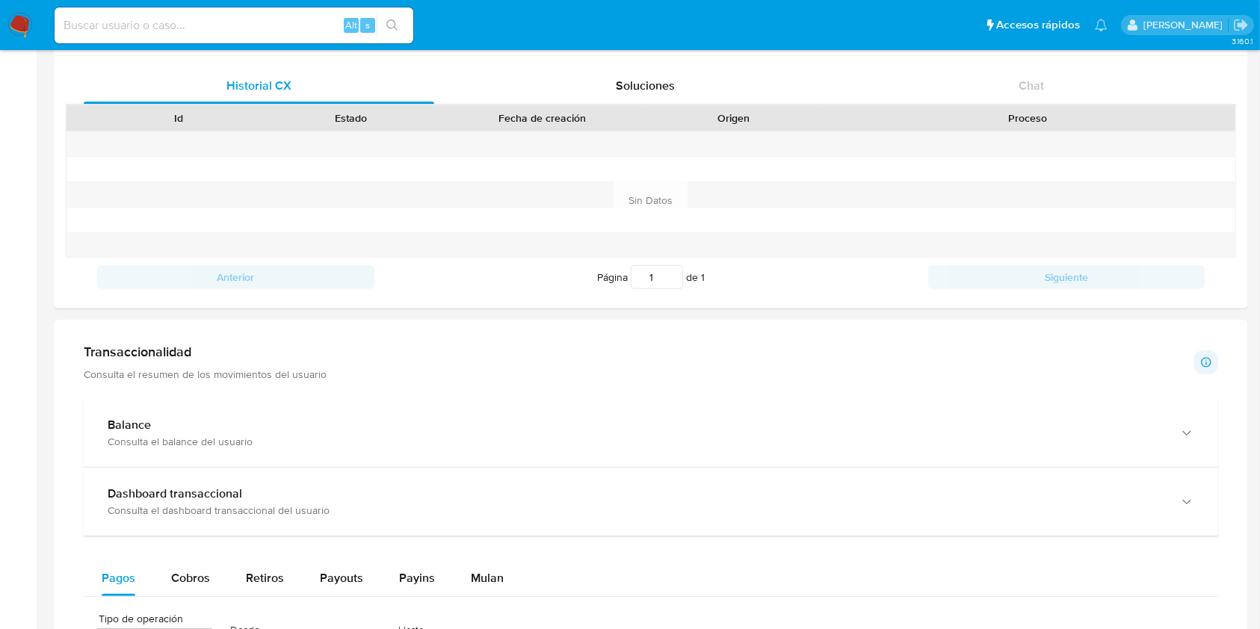
scroll to position [796, 0]
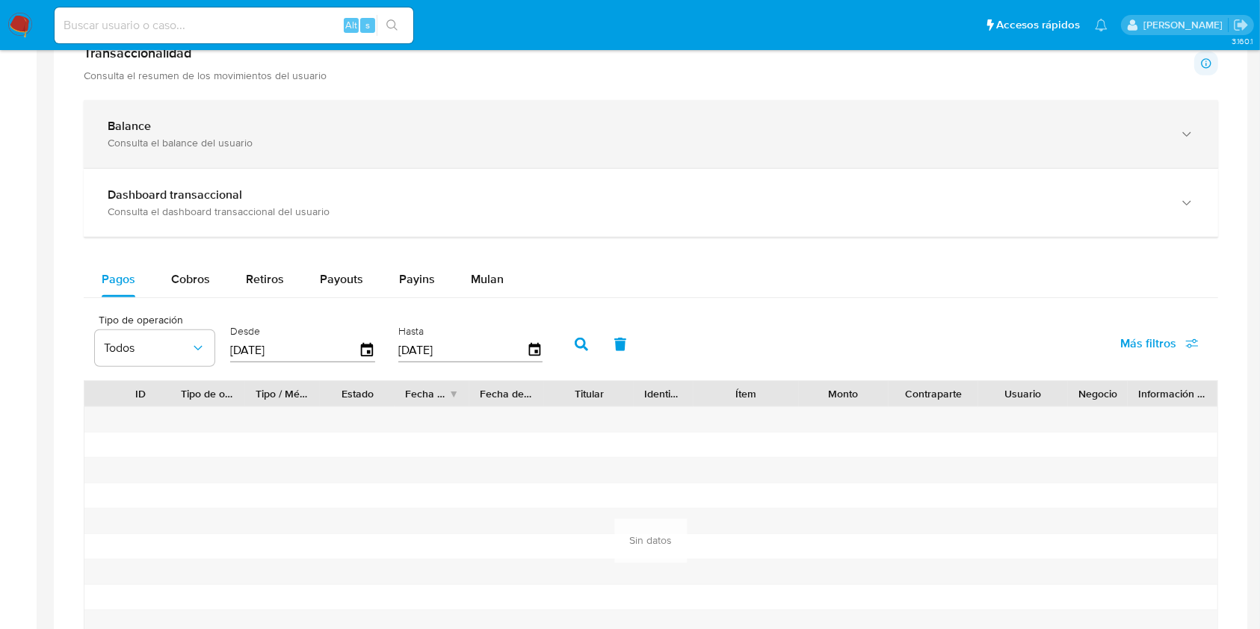
click at [454, 108] on div "Balance Consulta el balance del usuario" at bounding box center [651, 134] width 1134 height 68
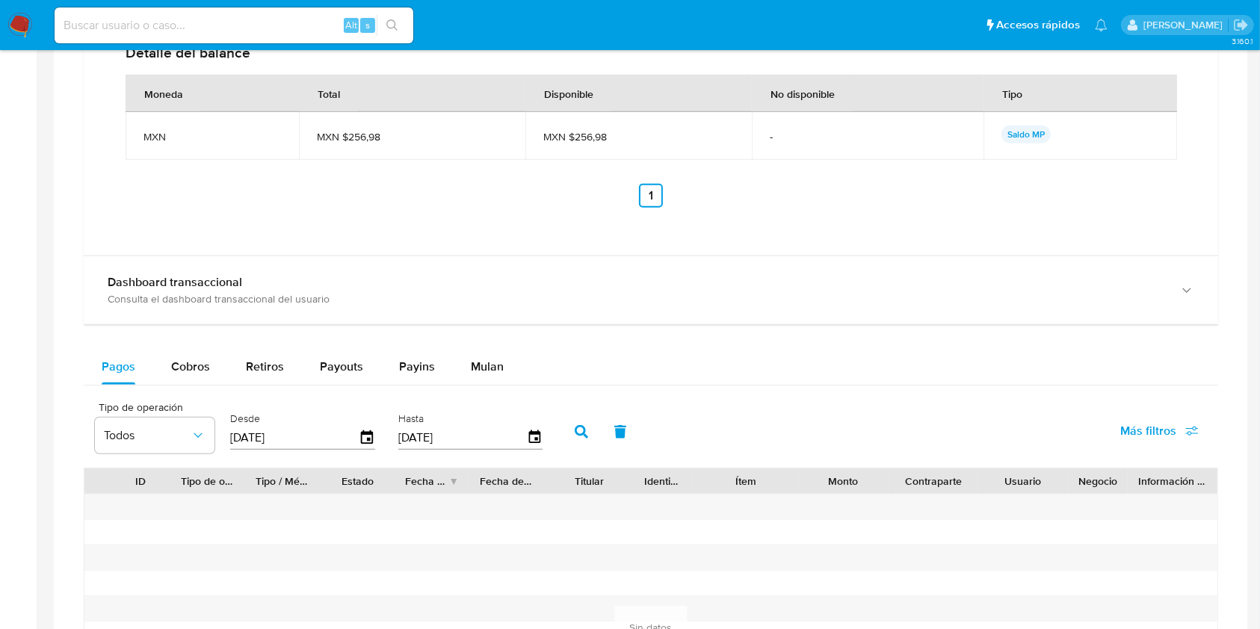
scroll to position [1295, 0]
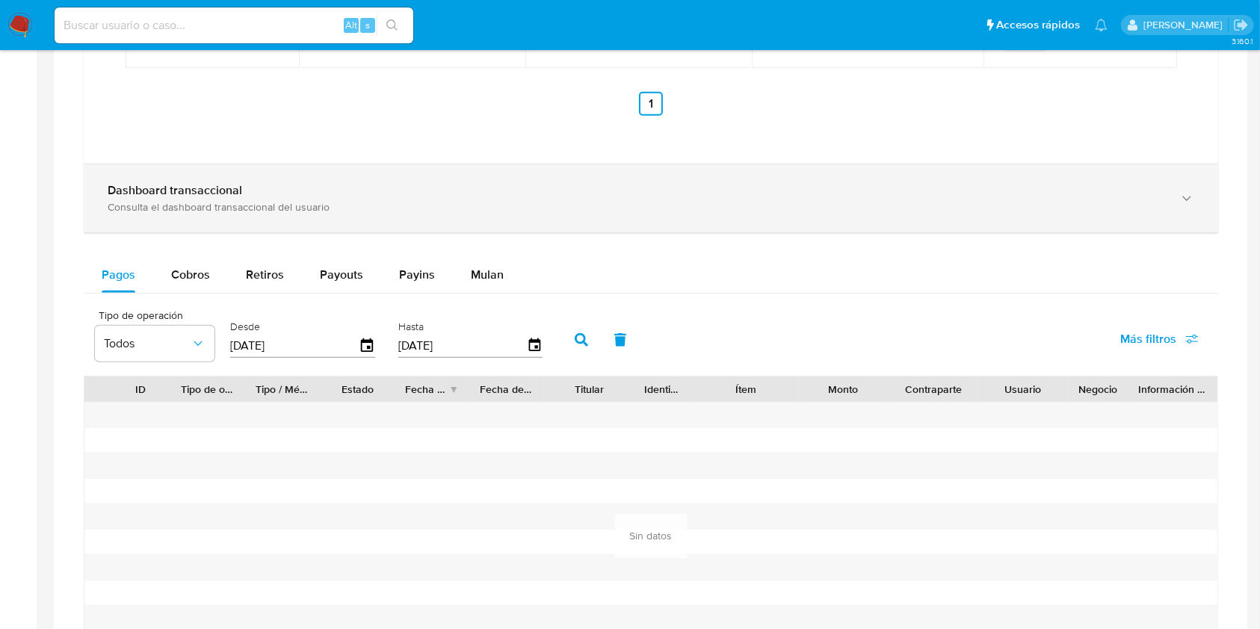
click at [533, 209] on div "Consulta el dashboard transaccional del usuario" at bounding box center [636, 206] width 1056 height 13
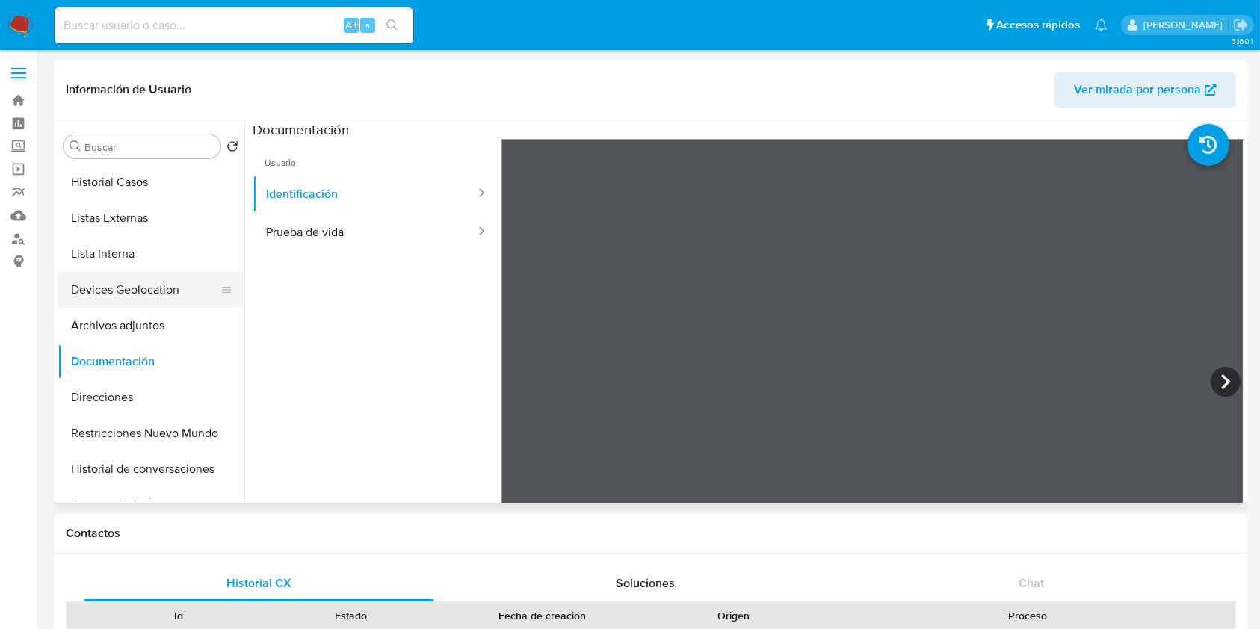
scroll to position [0, 0]
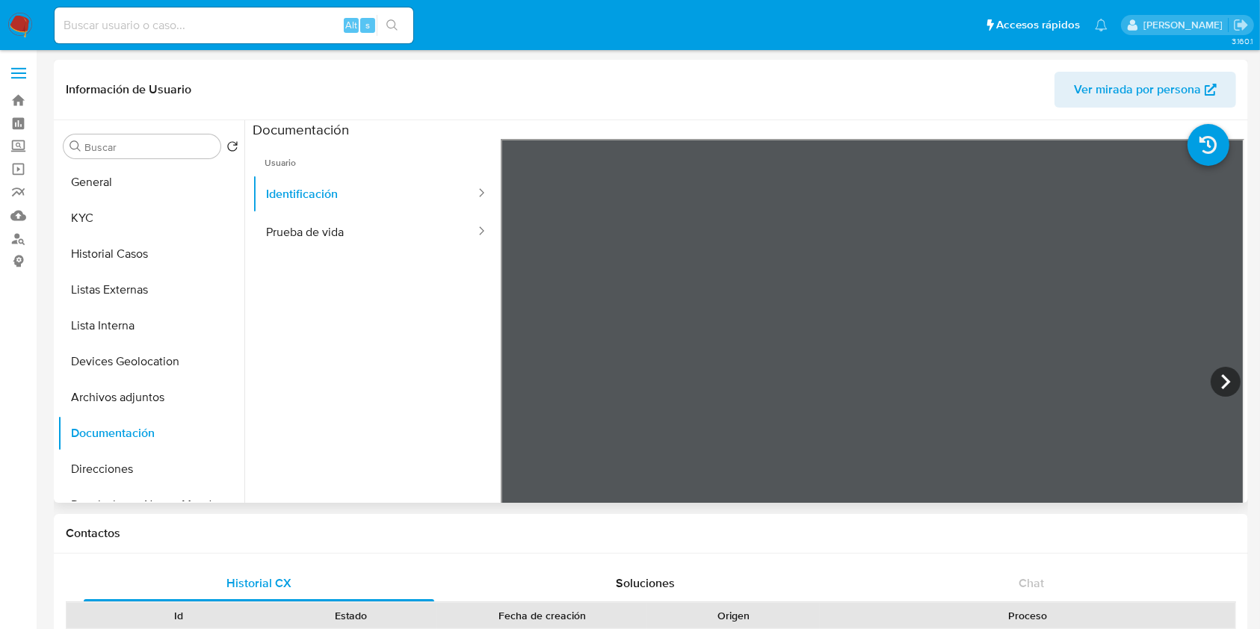
click at [117, 164] on div "Buscar Volver al orden por defecto General KYC Historial Casos Listas Externas …" at bounding box center [151, 313] width 187 height 380
click at [118, 177] on button "General" at bounding box center [145, 182] width 175 height 36
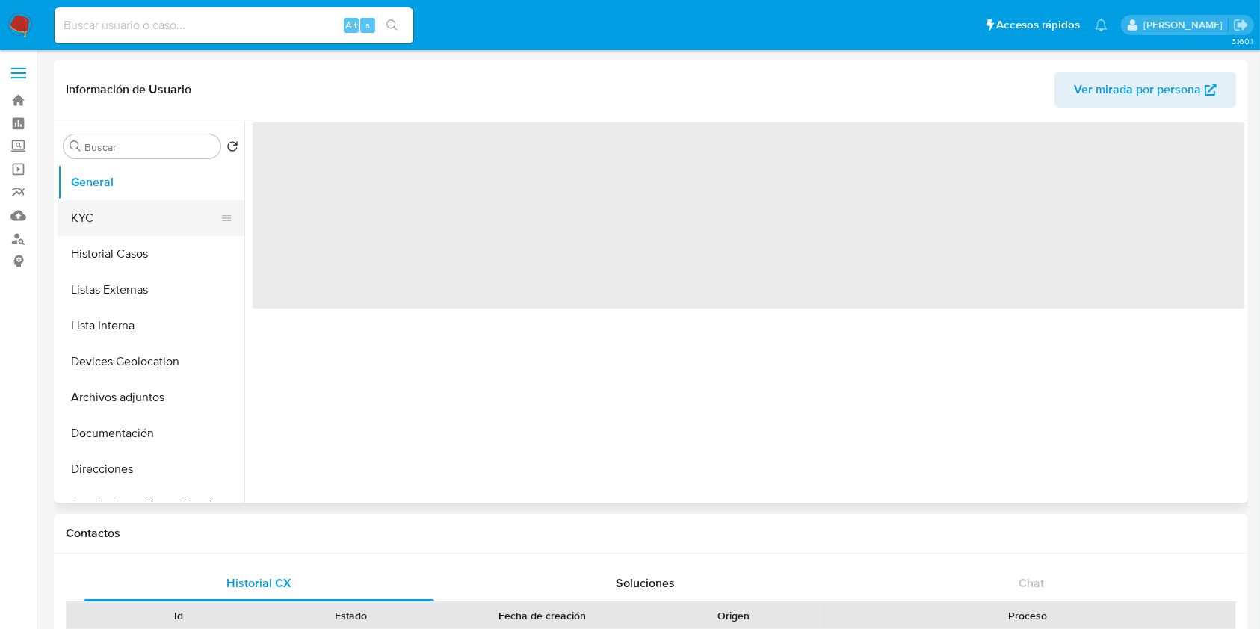
select select "10"
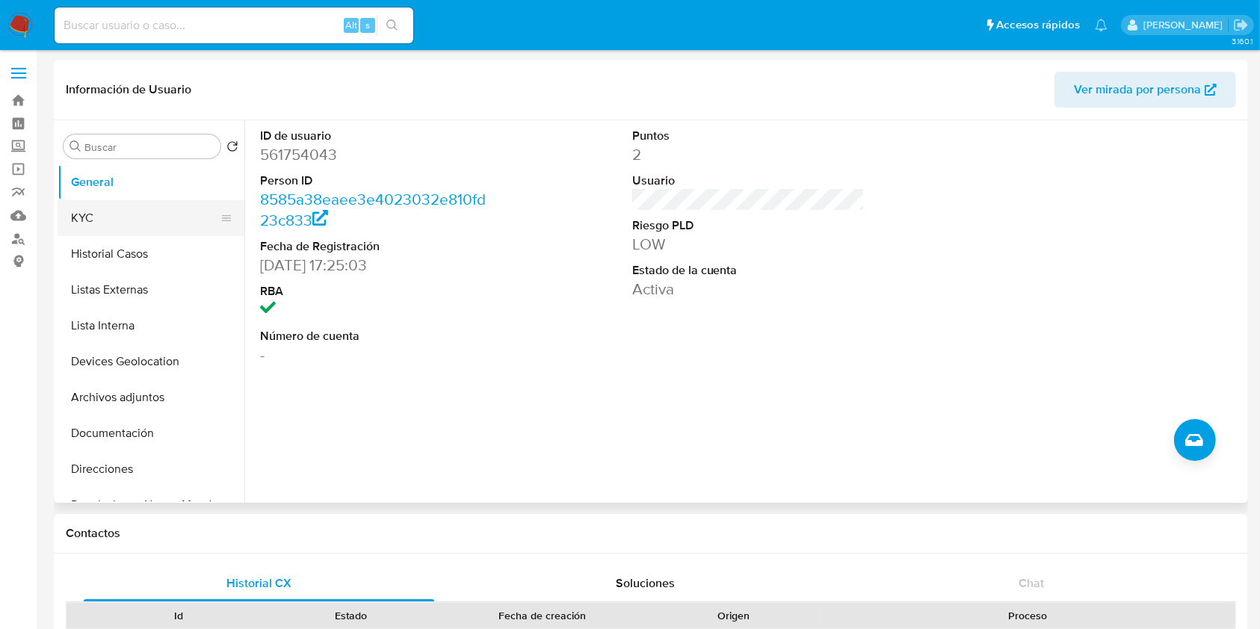
click at [128, 223] on button "KYC" at bounding box center [145, 218] width 175 height 36
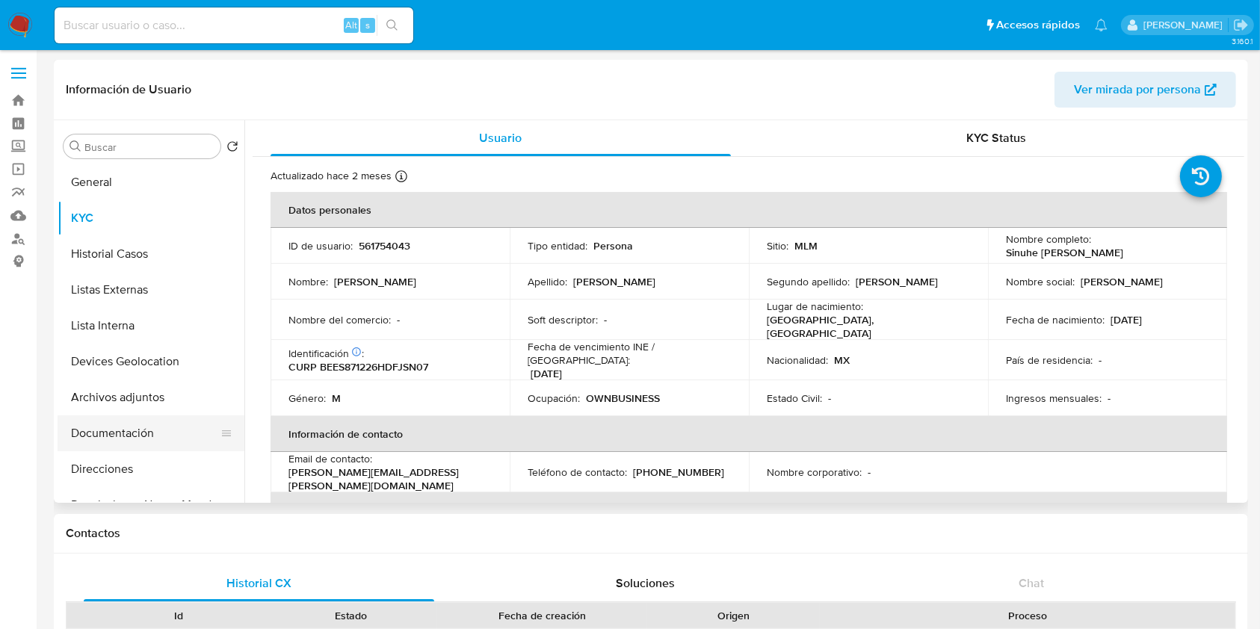
click at [132, 432] on button "Documentación" at bounding box center [145, 433] width 175 height 36
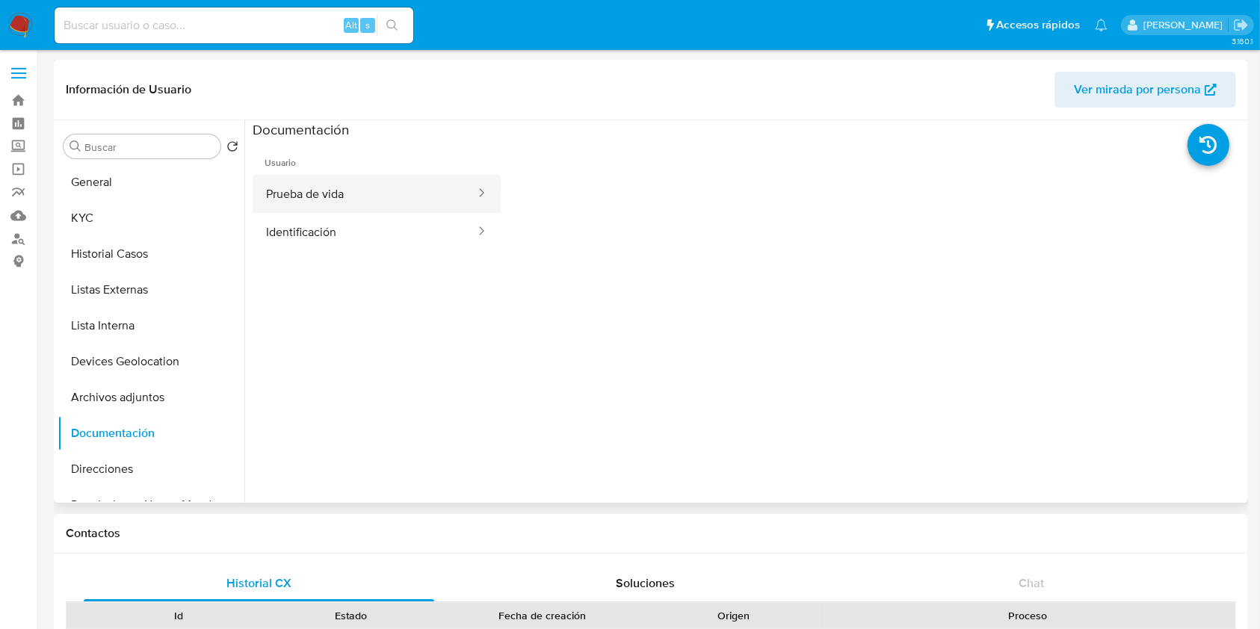
click at [282, 211] on button "Prueba de vida" at bounding box center [365, 194] width 224 height 38
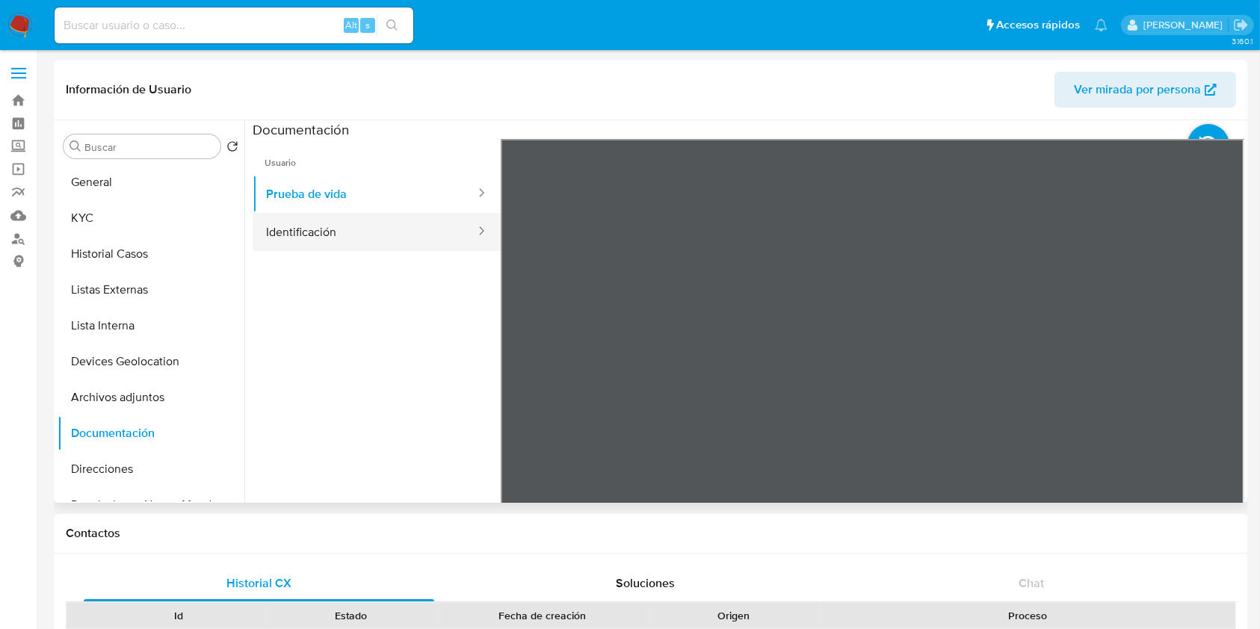
click at [349, 230] on button "Identificación" at bounding box center [365, 232] width 224 height 38
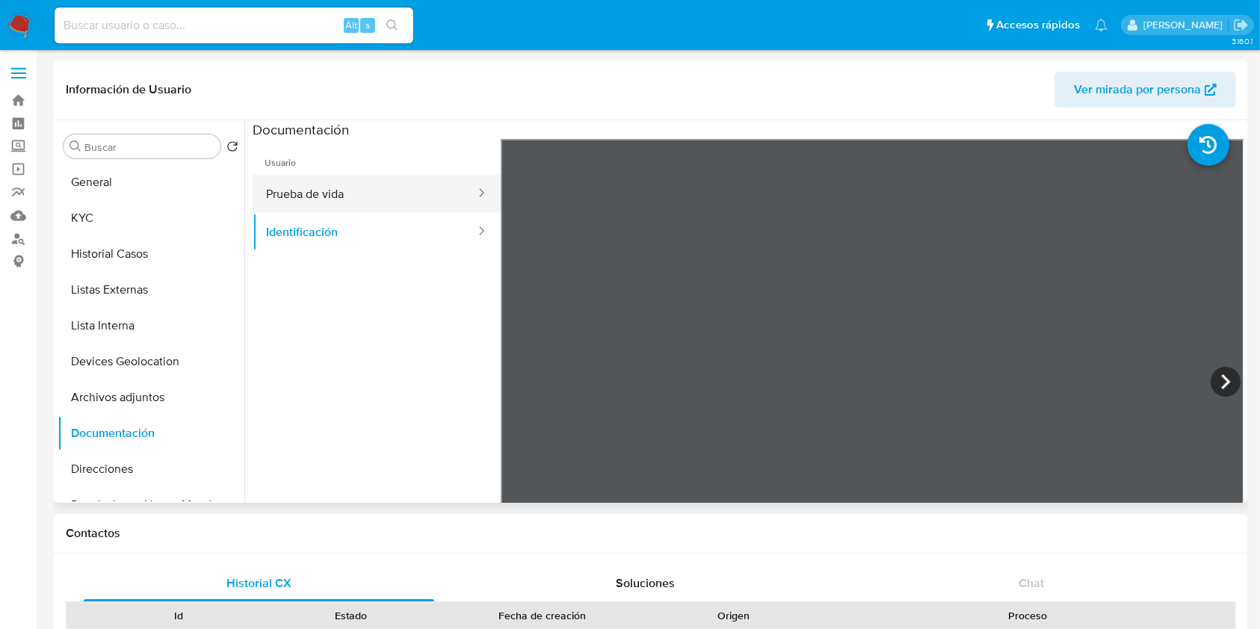
click at [355, 194] on button "Prueba de vida" at bounding box center [365, 194] width 224 height 38
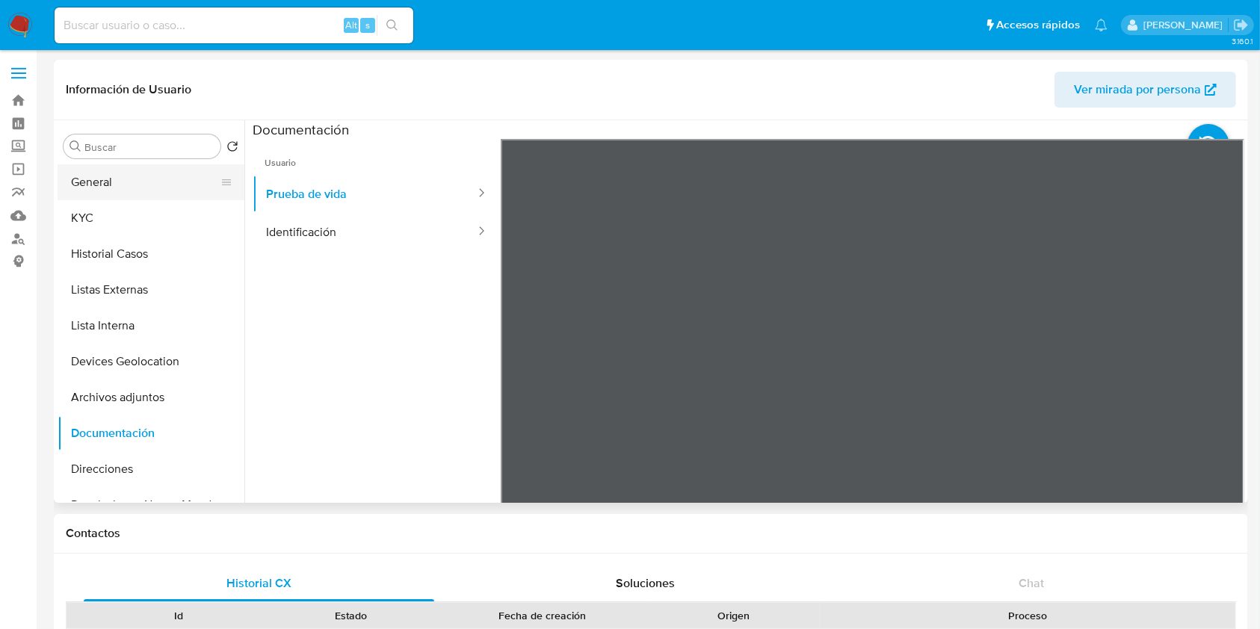
click at [158, 191] on button "General" at bounding box center [145, 182] width 175 height 36
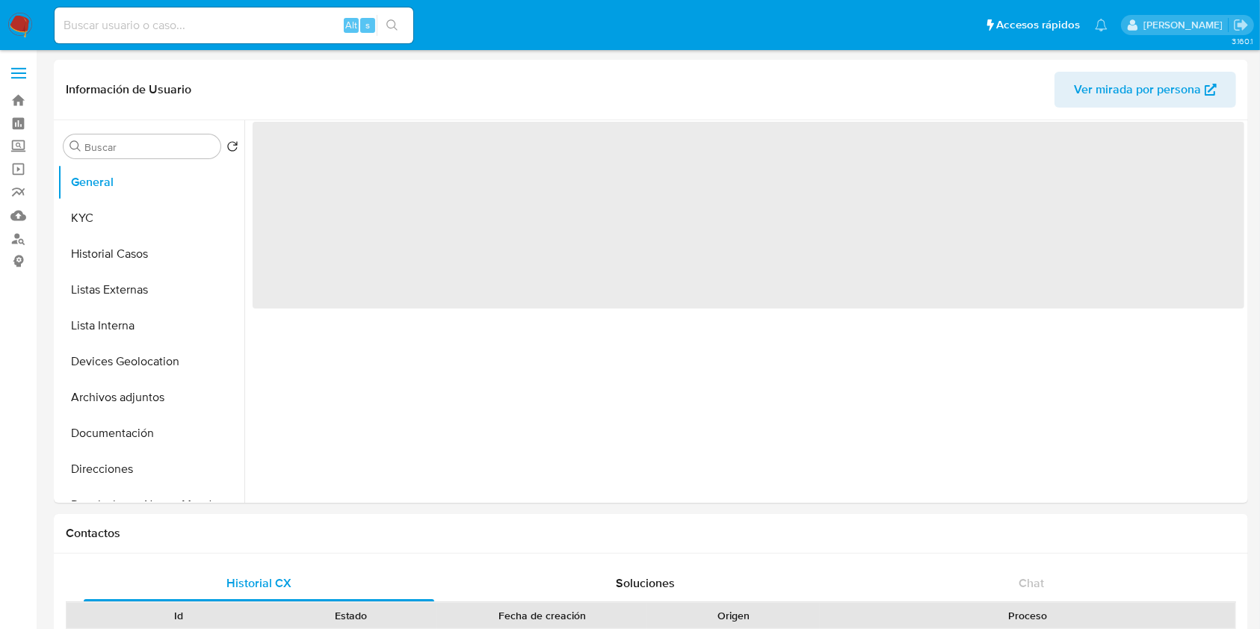
select select "10"
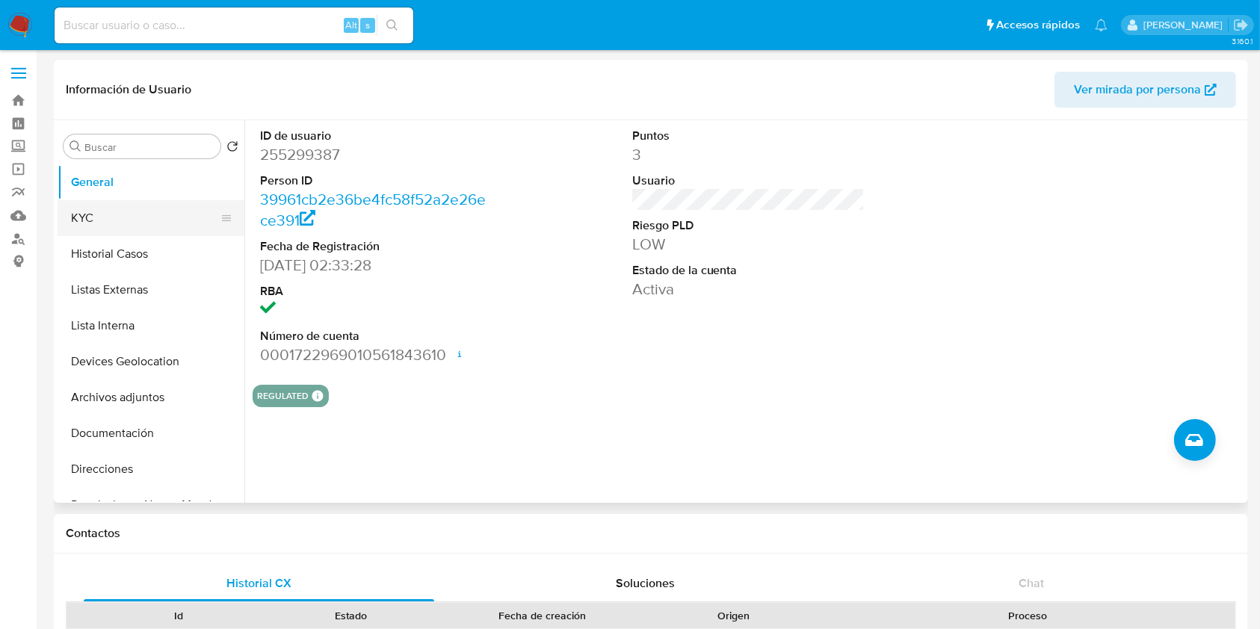
click at [126, 216] on button "KYC" at bounding box center [145, 218] width 175 height 36
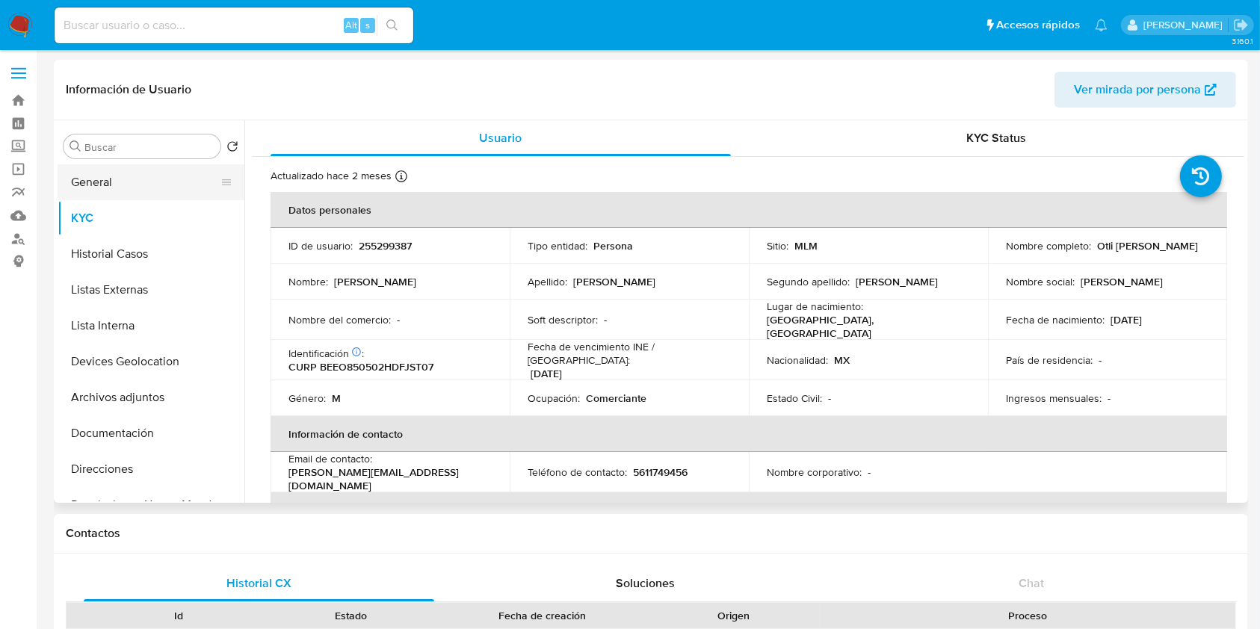
click at [129, 183] on button "General" at bounding box center [145, 182] width 175 height 36
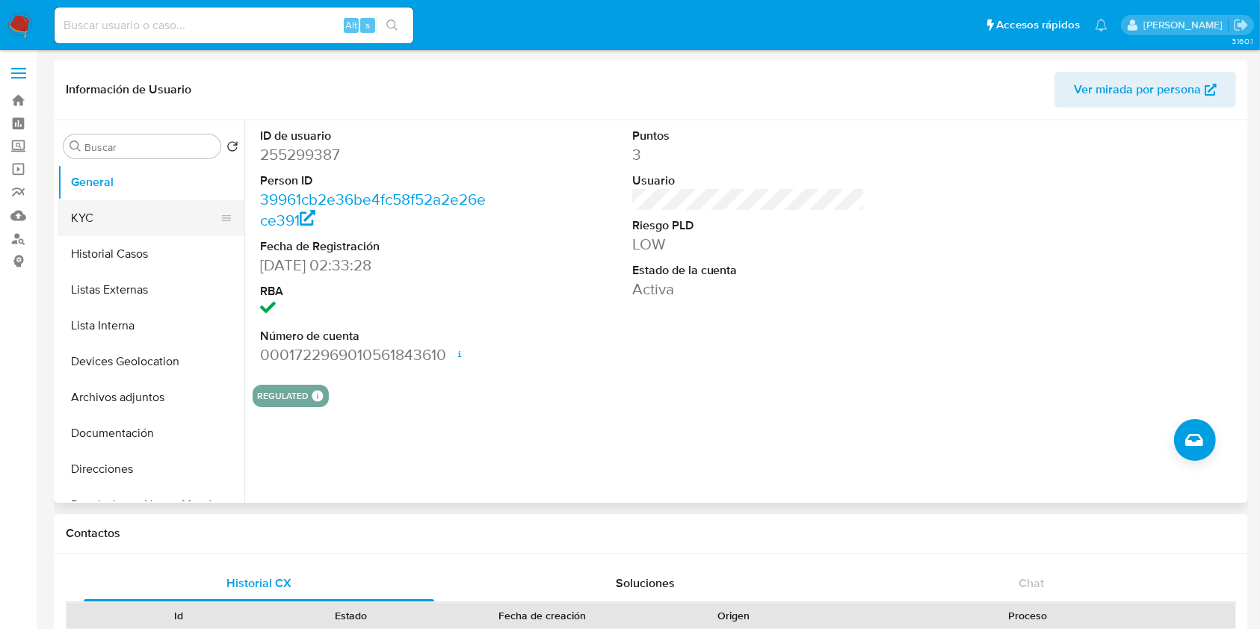
click at [124, 214] on button "KYC" at bounding box center [145, 218] width 175 height 36
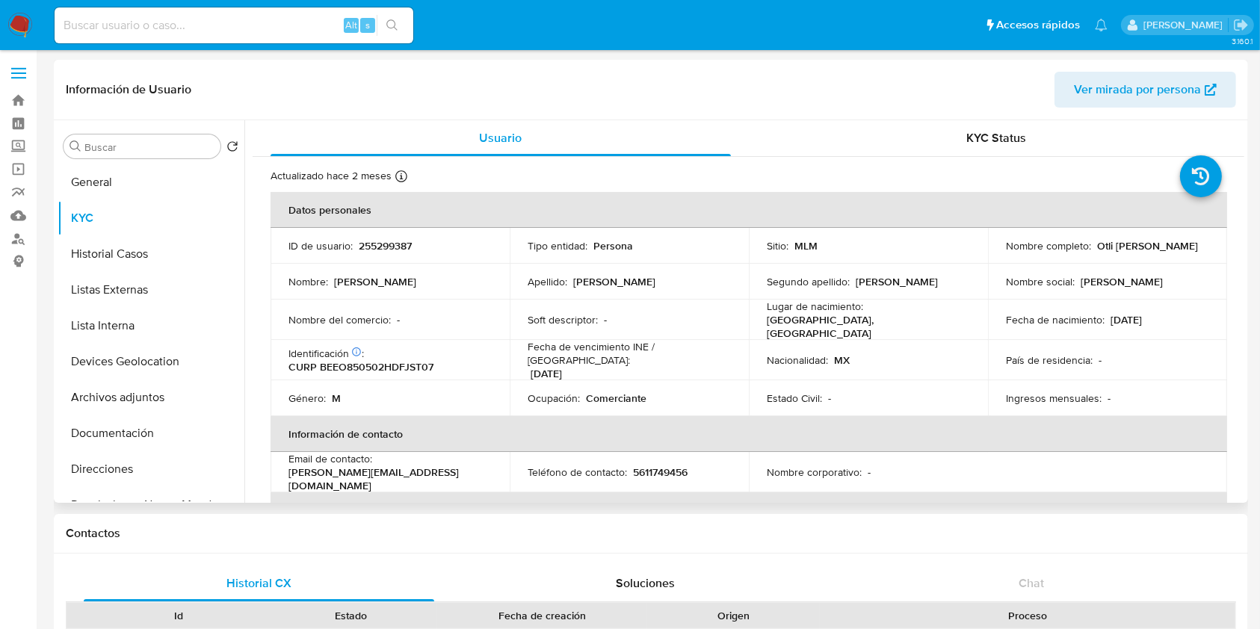
click at [403, 249] on p "255299387" at bounding box center [385, 245] width 53 height 13
copy p "255299387"
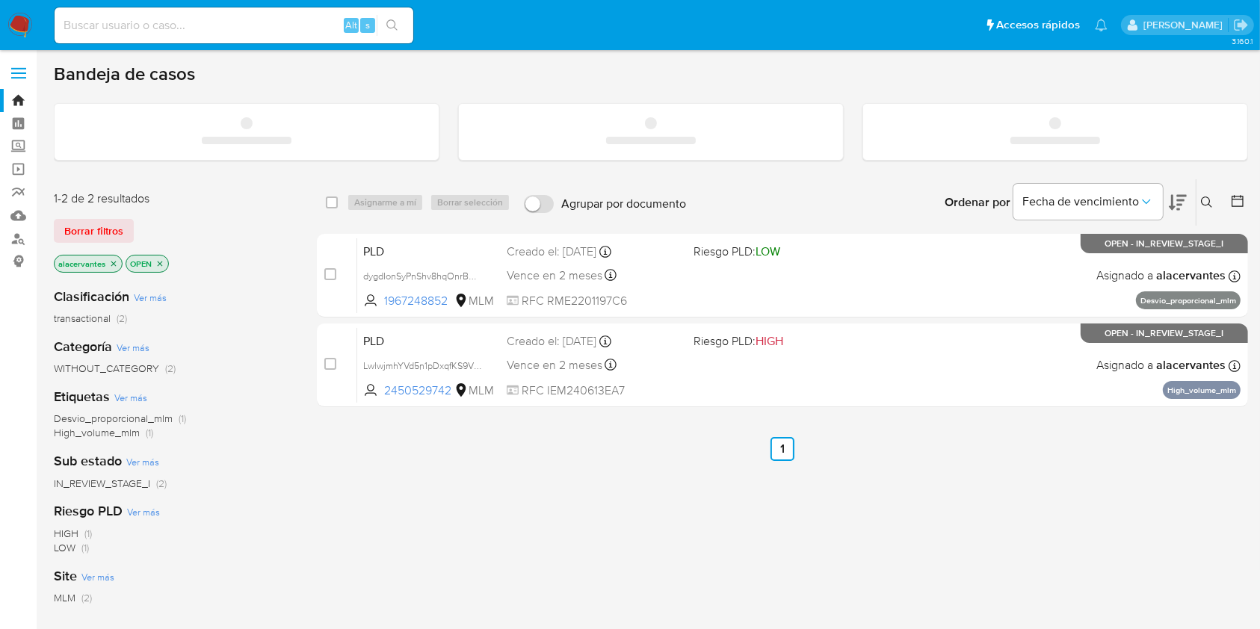
click at [194, 26] on input at bounding box center [234, 25] width 359 height 19
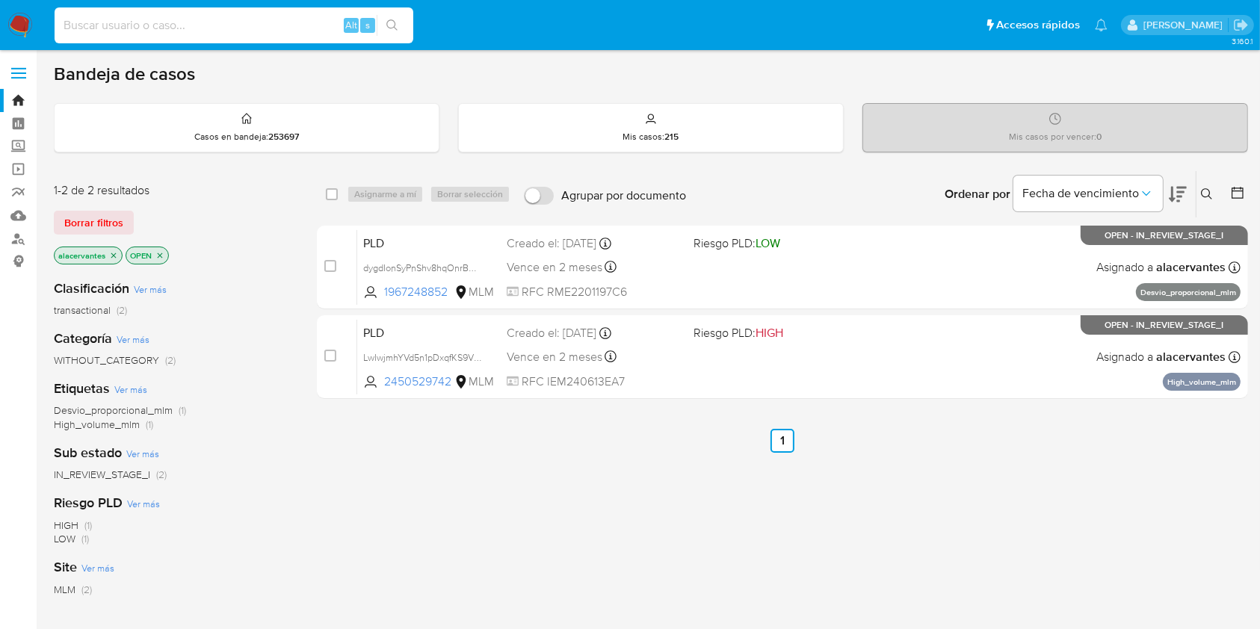
paste input "266652995"
type input "266652995"
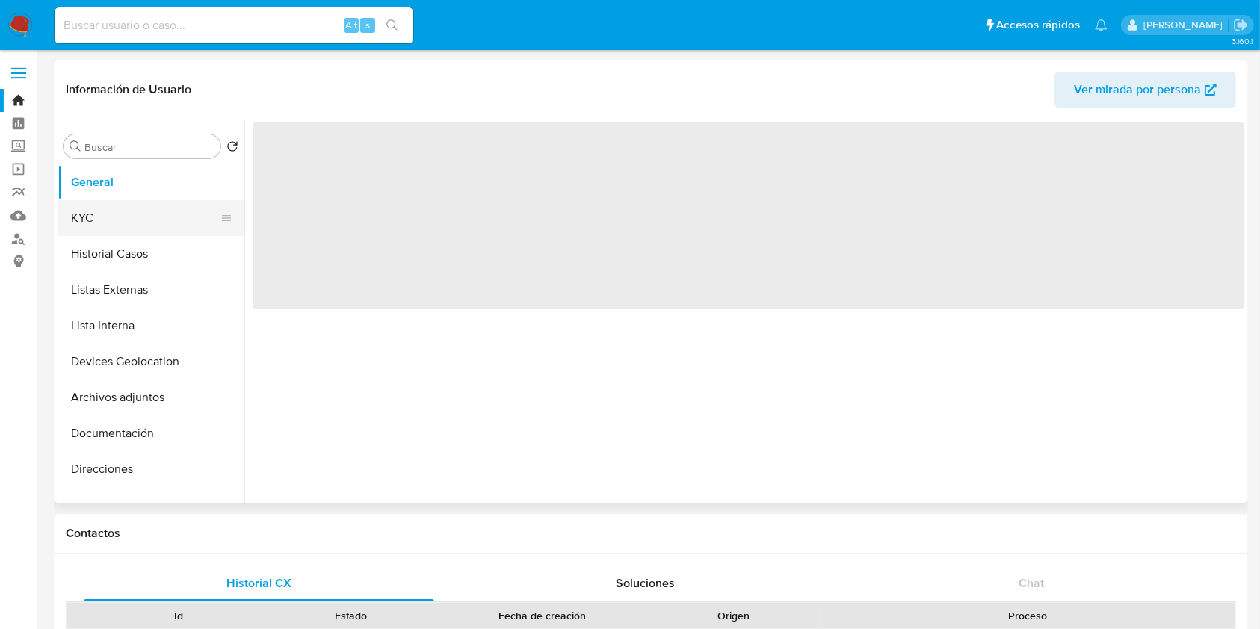
select select "10"
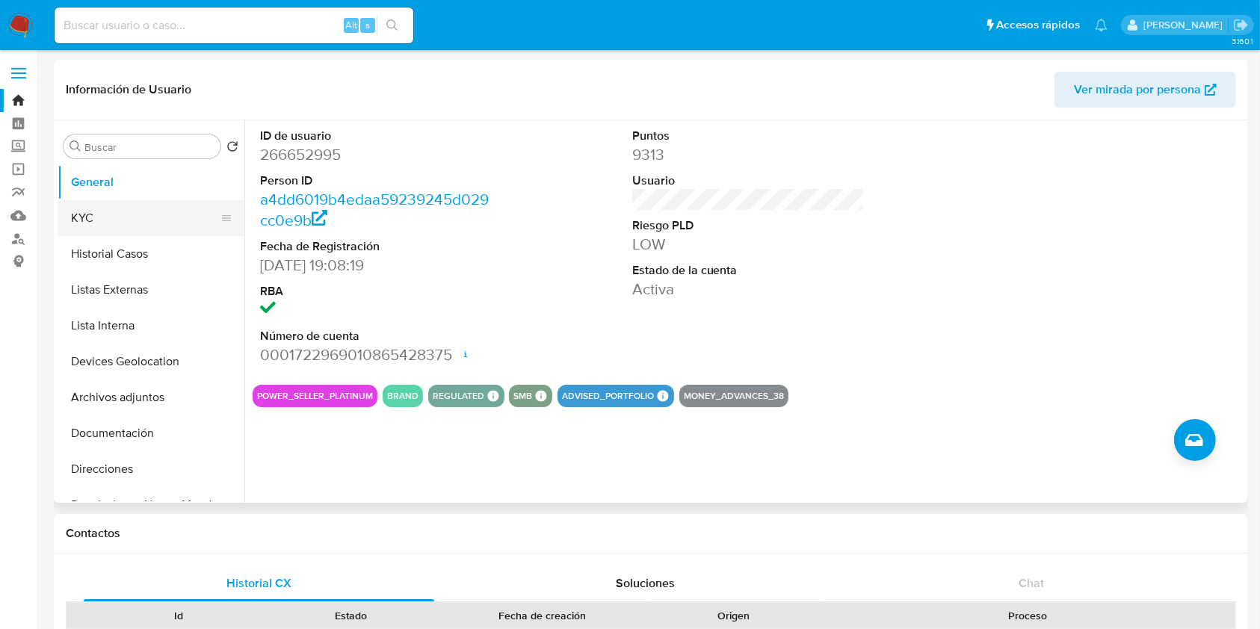
click at [169, 211] on button "KYC" at bounding box center [145, 218] width 175 height 36
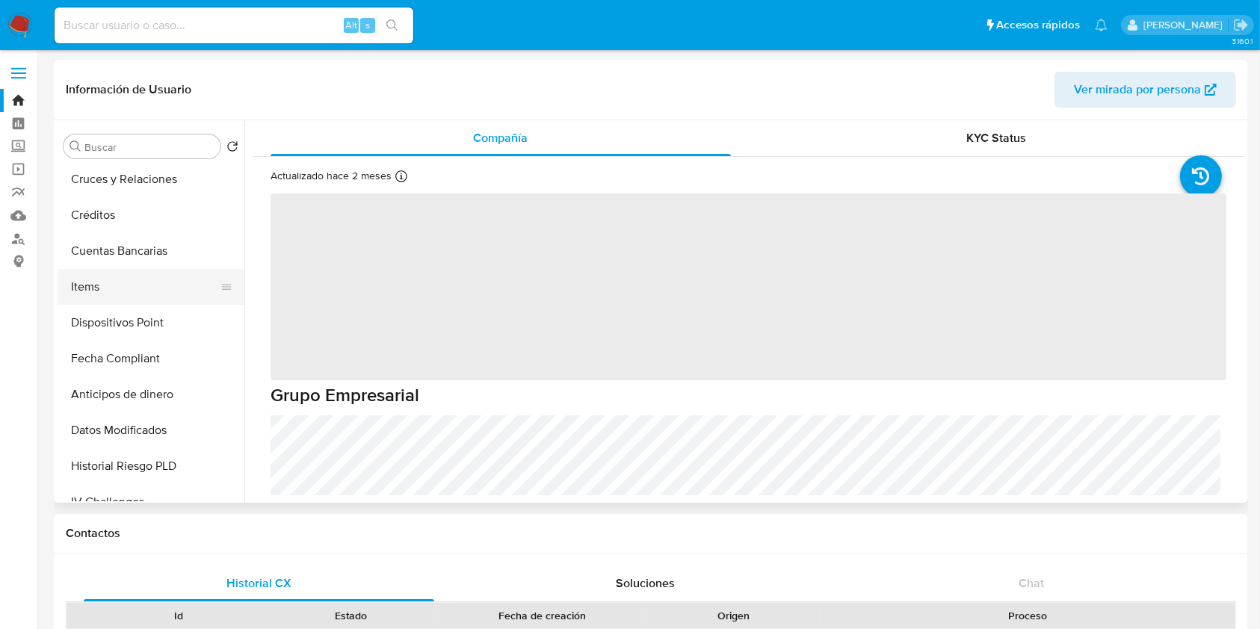
scroll to position [398, 0]
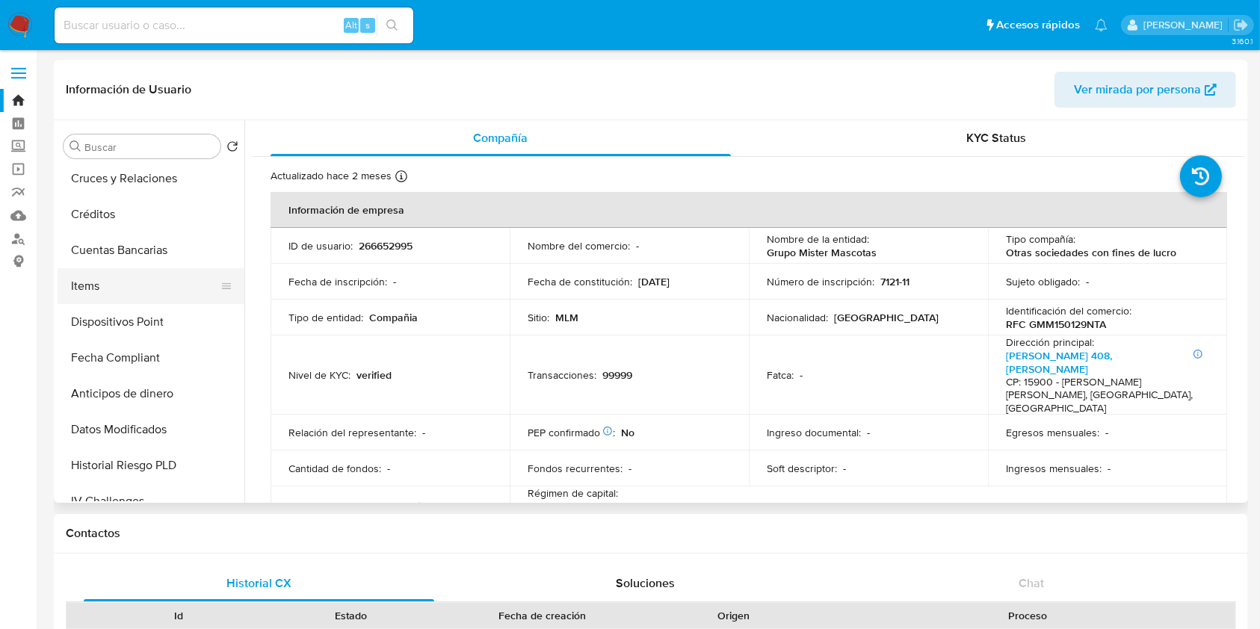
click at [125, 288] on button "Items" at bounding box center [145, 286] width 175 height 36
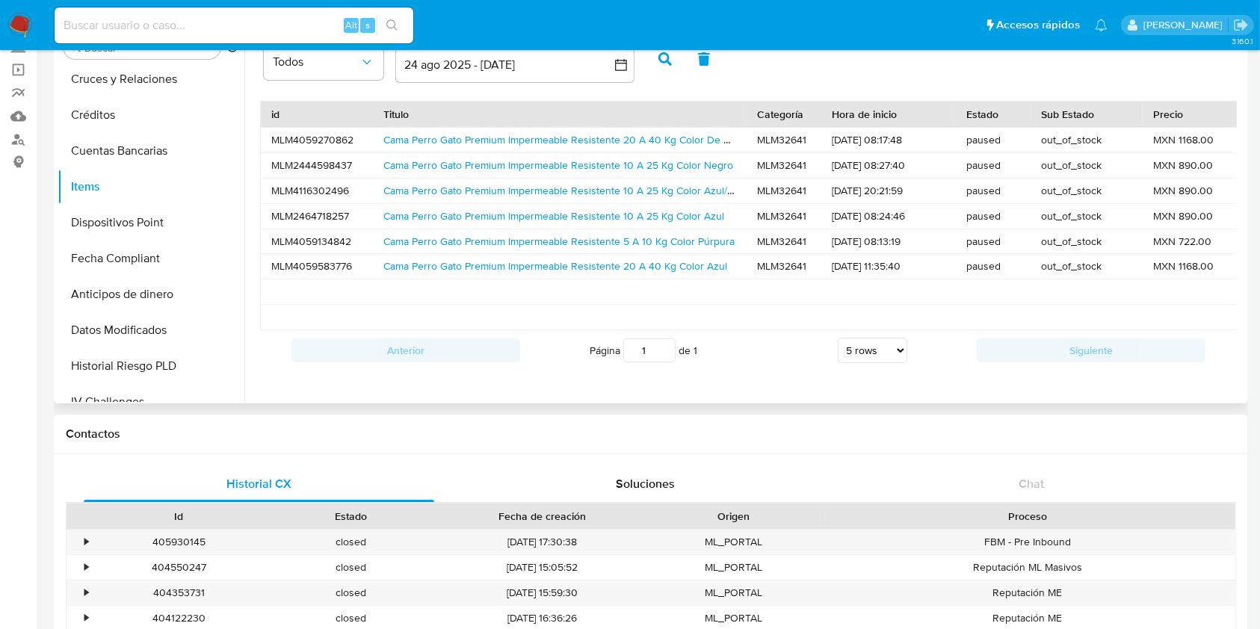
scroll to position [0, 0]
click at [702, 143] on link "Cama Perro Gato Premium Impermeable Resistente 20 A 40 Kg Color De Color Gris A…" at bounding box center [596, 139] width 427 height 15
click at [560, 164] on link "Cama Perro Gato Premium Impermeable Resistente 10 A 25 Kg Color Negro" at bounding box center [558, 165] width 350 height 15
click at [513, 189] on link "Cama Perro Gato Premium Impermeable Resistente 10 A 25 Kg Color Azul/[PERSON_NA…" at bounding box center [594, 190] width 423 height 15
click at [660, 214] on link "Cama Perro Gato Premium Impermeable Resistente 10 A 25 Kg Color Azul" at bounding box center [553, 215] width 341 height 15
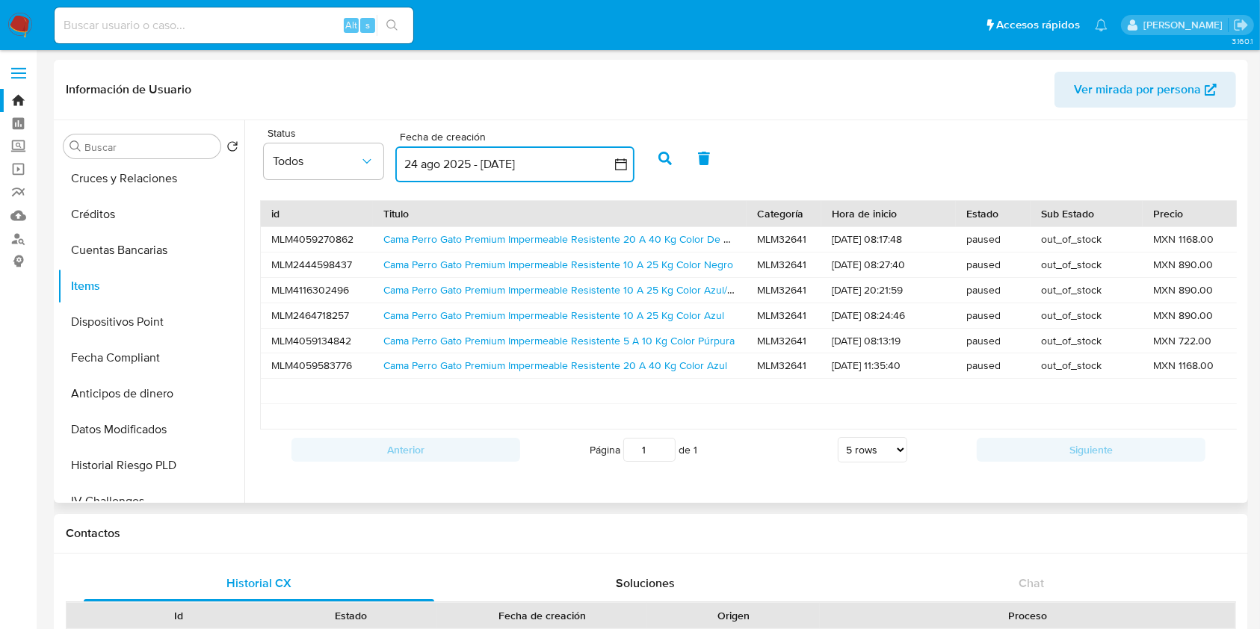
click at [626, 168] on icon "button" at bounding box center [621, 164] width 12 height 12
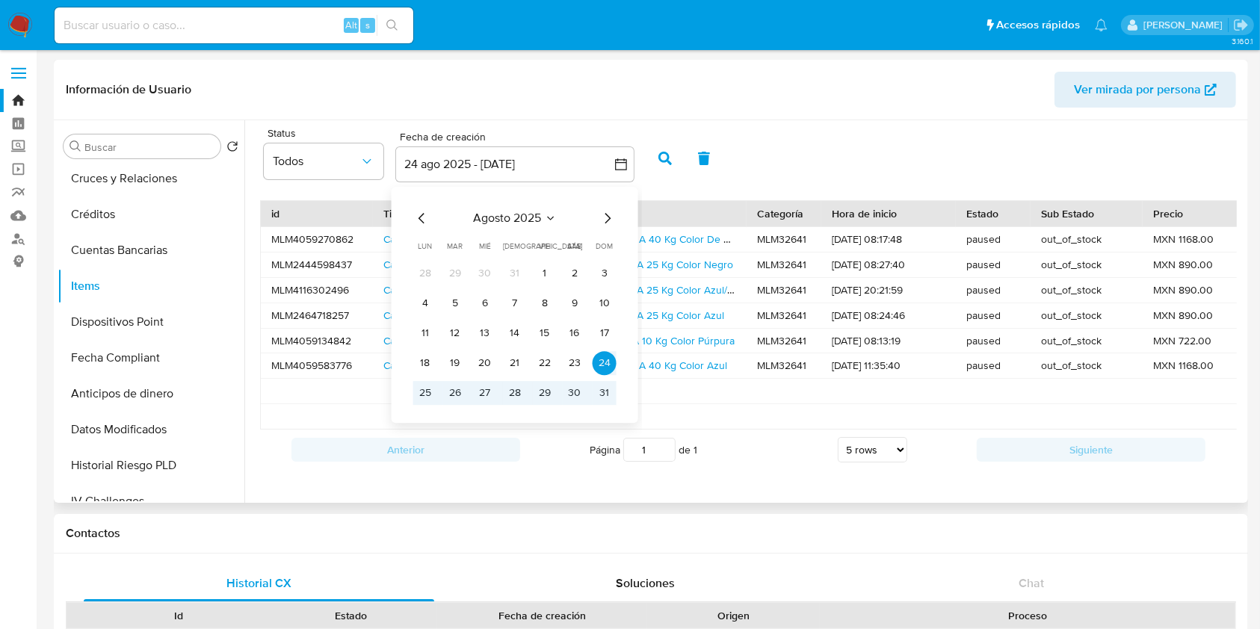
click at [608, 220] on icon "Mes siguiente" at bounding box center [607, 218] width 18 height 18
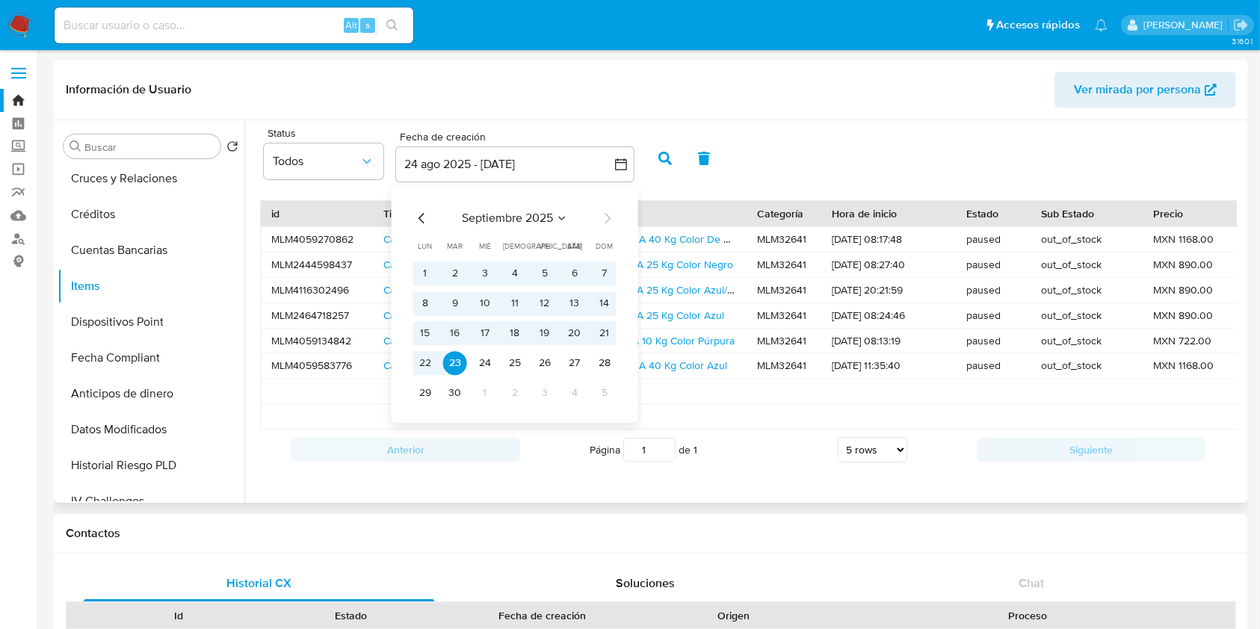
click at [418, 217] on icon "Mes anterior" at bounding box center [422, 218] width 18 height 18
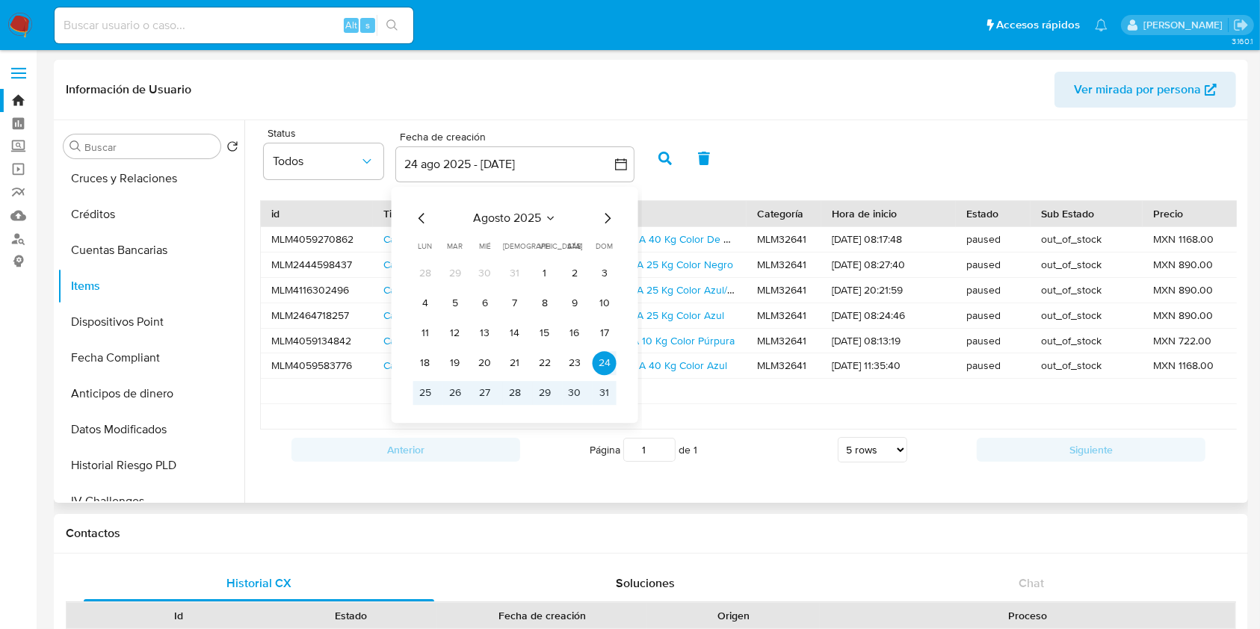
click at [421, 218] on icon "Mes anterior" at bounding box center [422, 218] width 18 height 18
click at [455, 265] on button "1" at bounding box center [455, 273] width 24 height 24
click at [610, 217] on icon "Mes siguiente" at bounding box center [607, 218] width 18 height 18
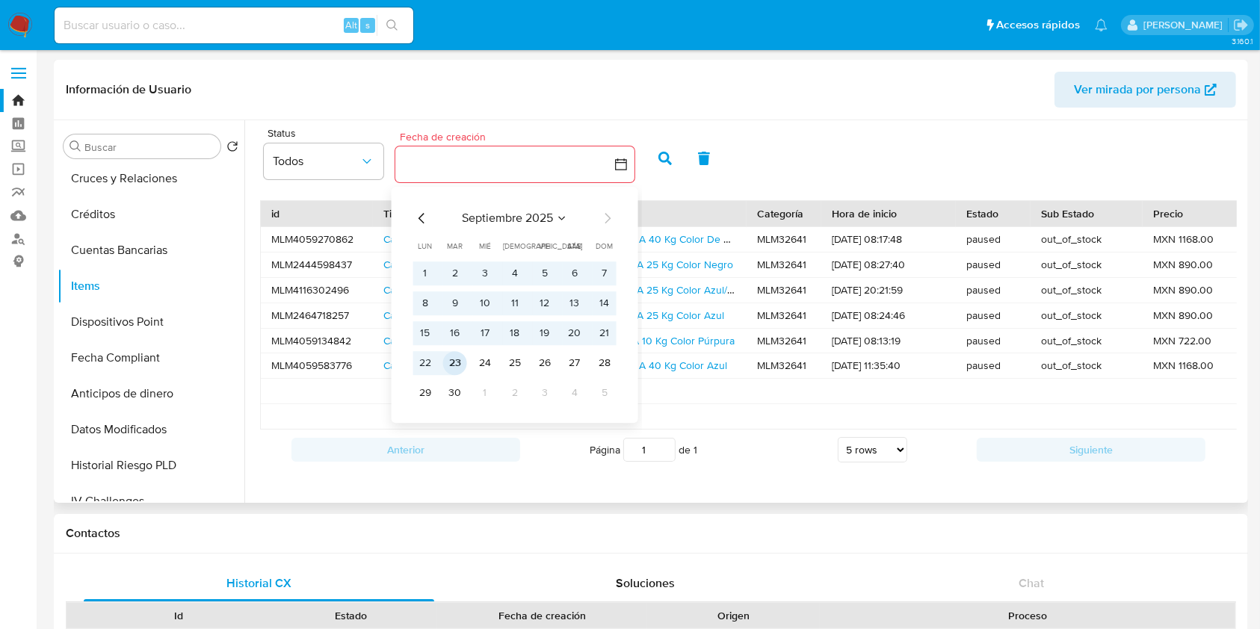
click at [448, 367] on button "23" at bounding box center [455, 363] width 24 height 24
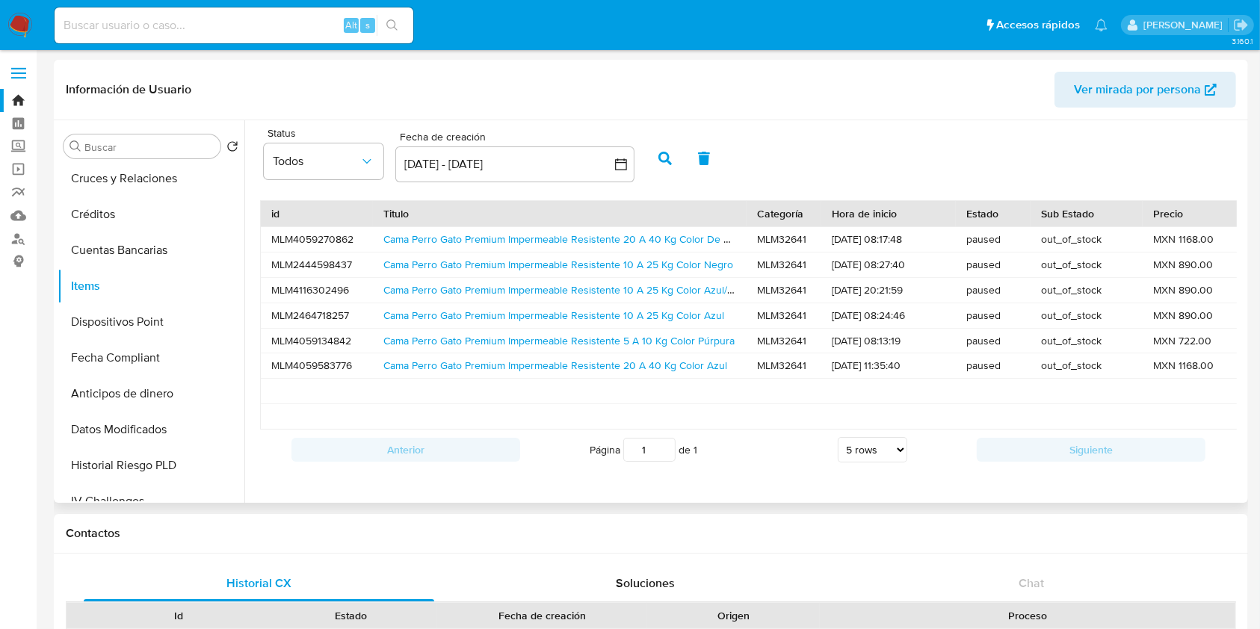
click at [670, 159] on icon "button" at bounding box center [664, 158] width 13 height 13
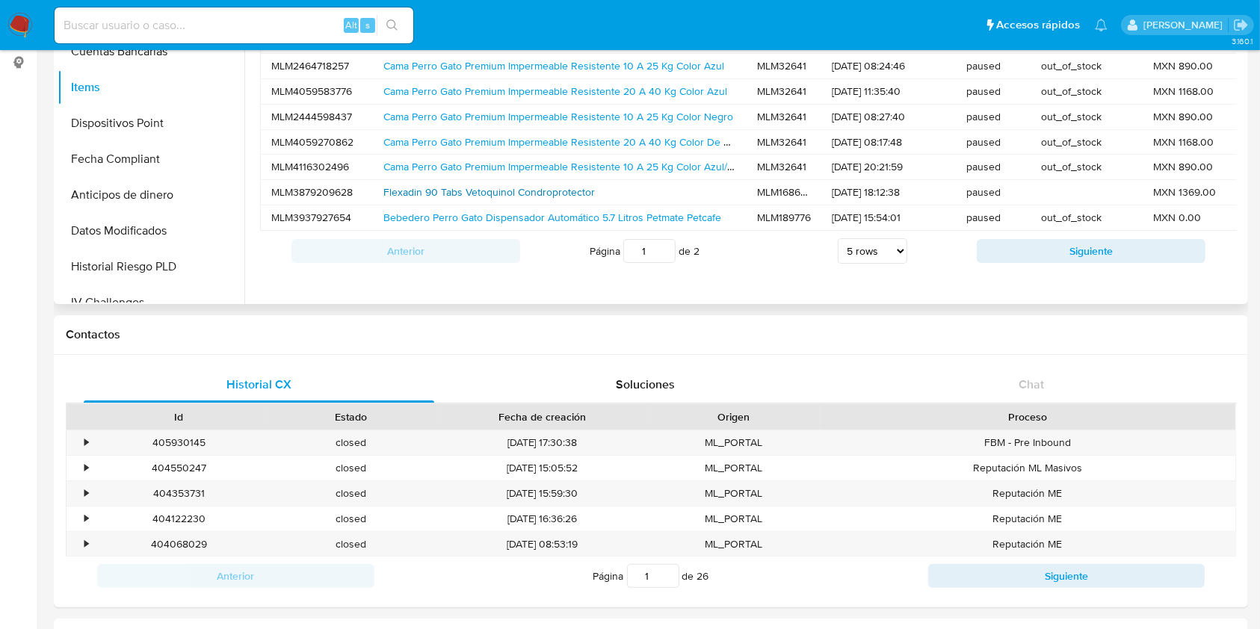
click at [574, 197] on link "Flexadin 90 Tabs Vetoquinol Condroprotector" at bounding box center [488, 192] width 211 height 15
